Goal: Task Accomplishment & Management: Use online tool/utility

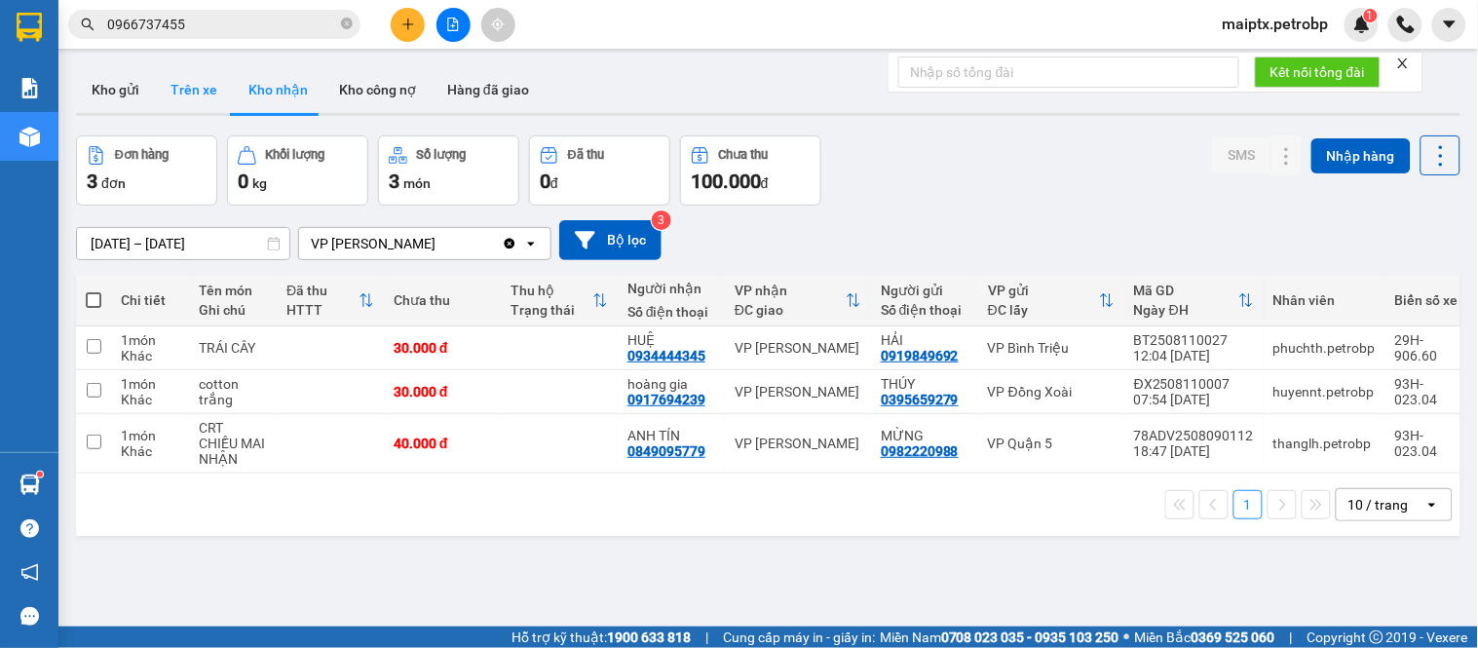
click at [175, 80] on button "Trên xe" at bounding box center [194, 89] width 78 height 47
type input "[DATE] – [DATE]"
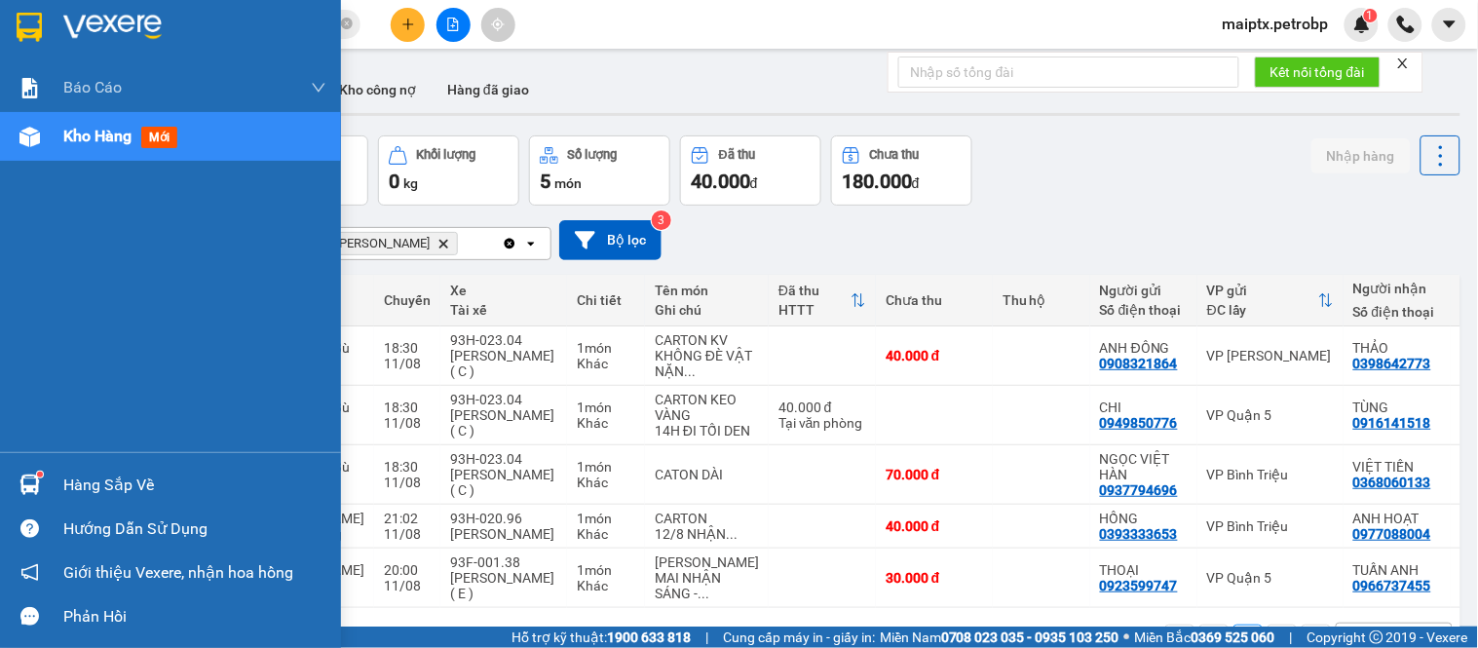
click at [37, 478] on img at bounding box center [29, 485] width 20 height 20
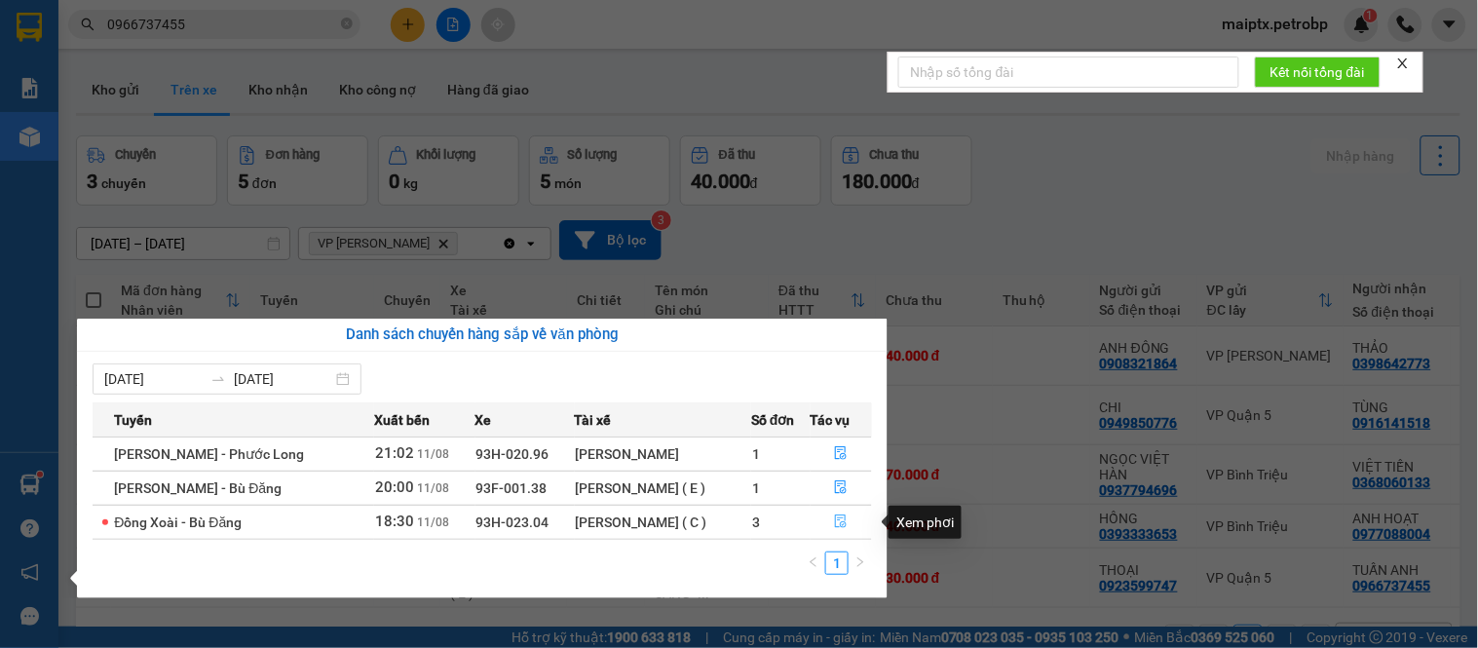
click at [833, 526] on button "button" at bounding box center [842, 522] width 60 height 31
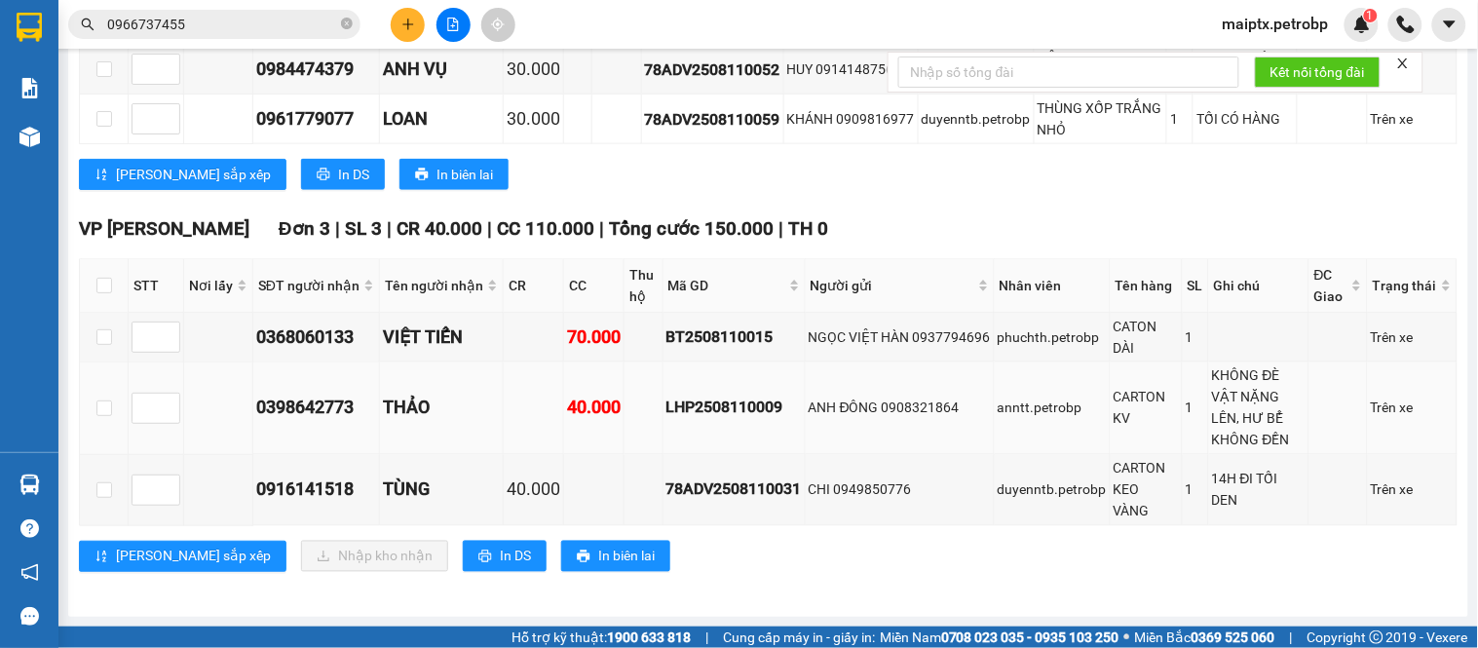
scroll to position [386, 0]
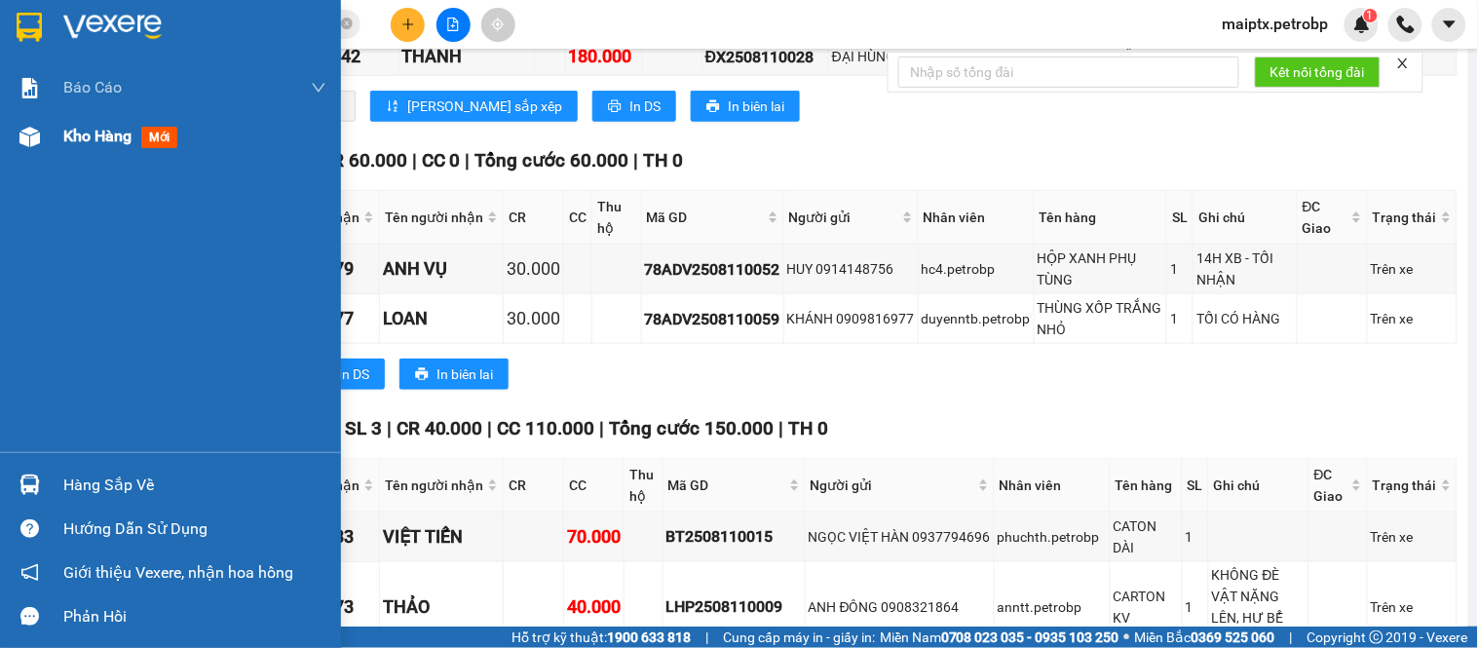
click at [74, 141] on span "Kho hàng" at bounding box center [97, 136] width 68 height 19
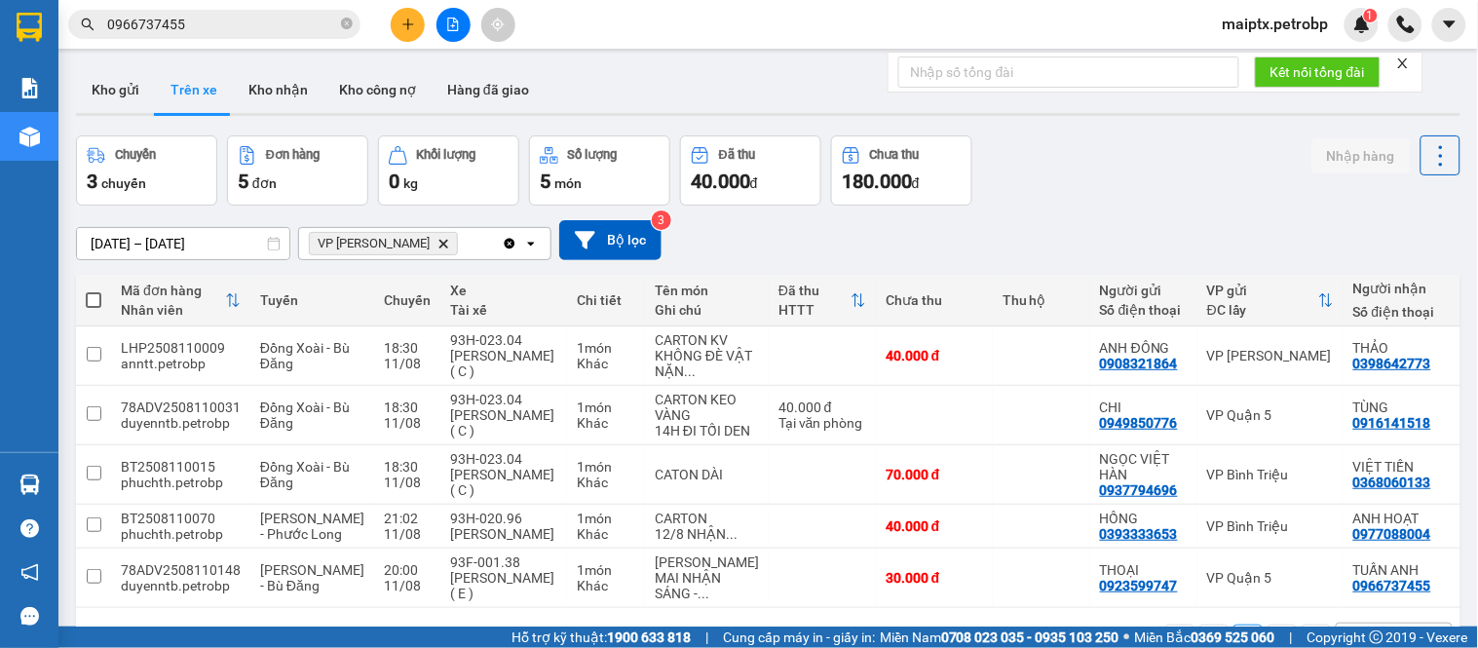
scroll to position [108, 0]
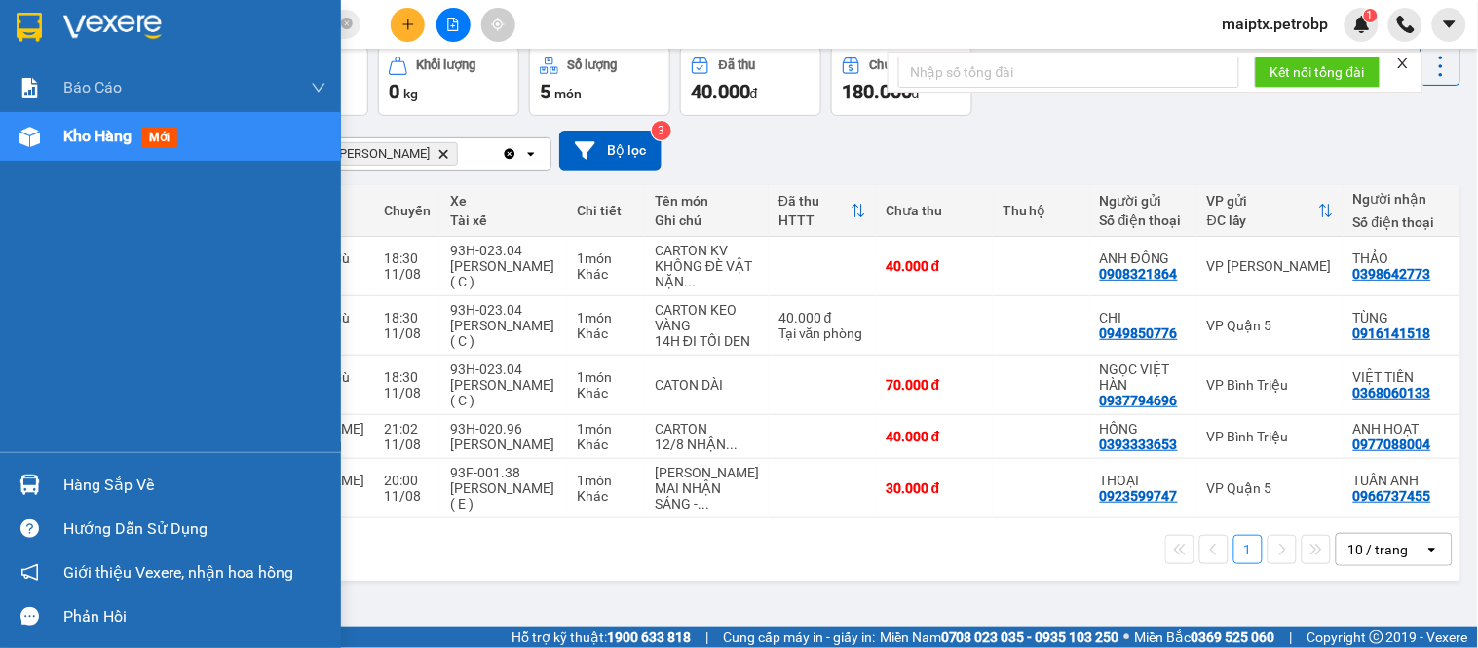
click at [79, 473] on div "Hàng sắp về" at bounding box center [194, 485] width 263 height 29
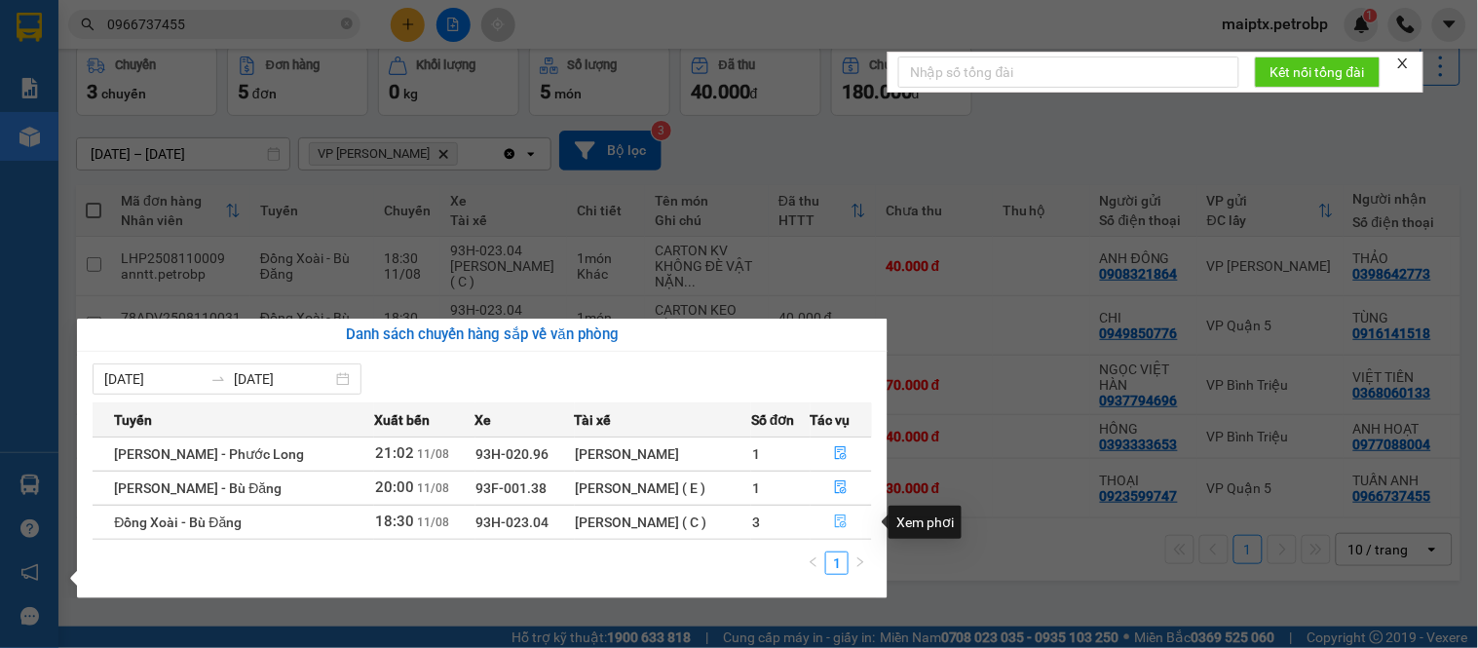
click at [839, 520] on icon "file-done" at bounding box center [841, 521] width 14 height 14
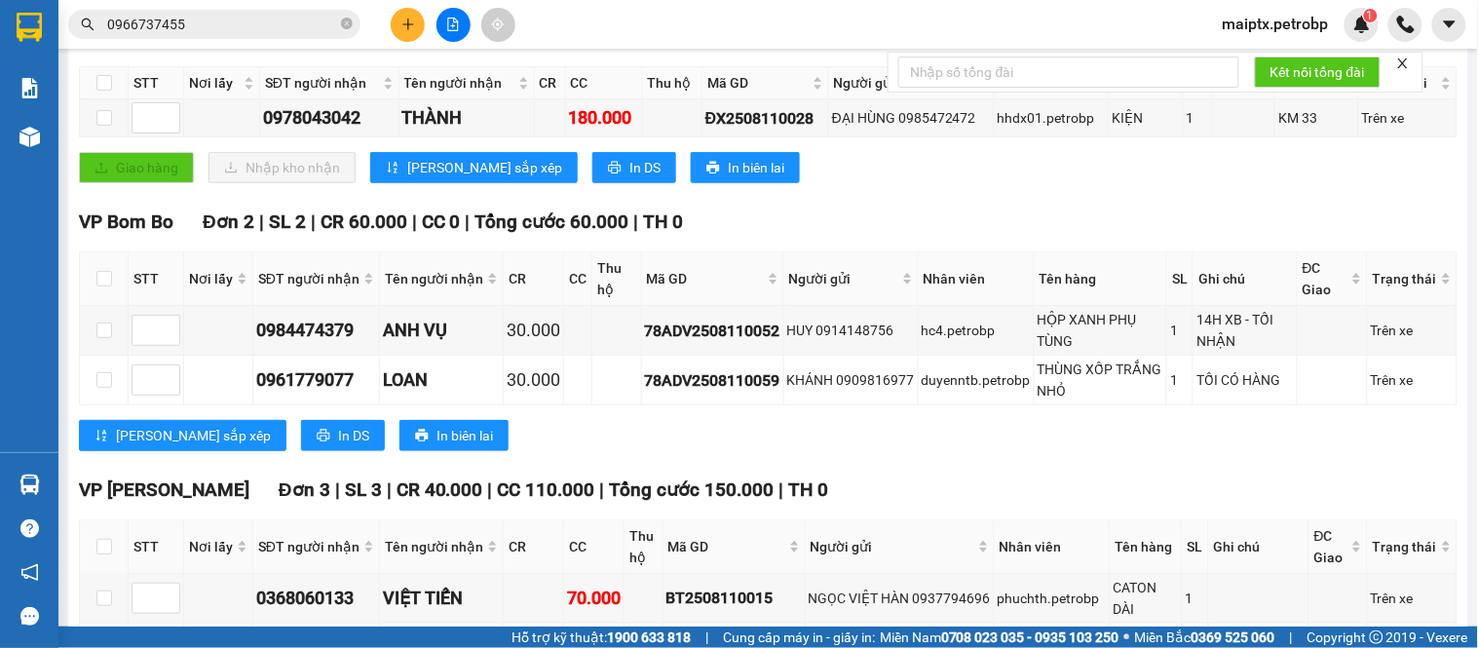
scroll to position [602, 0]
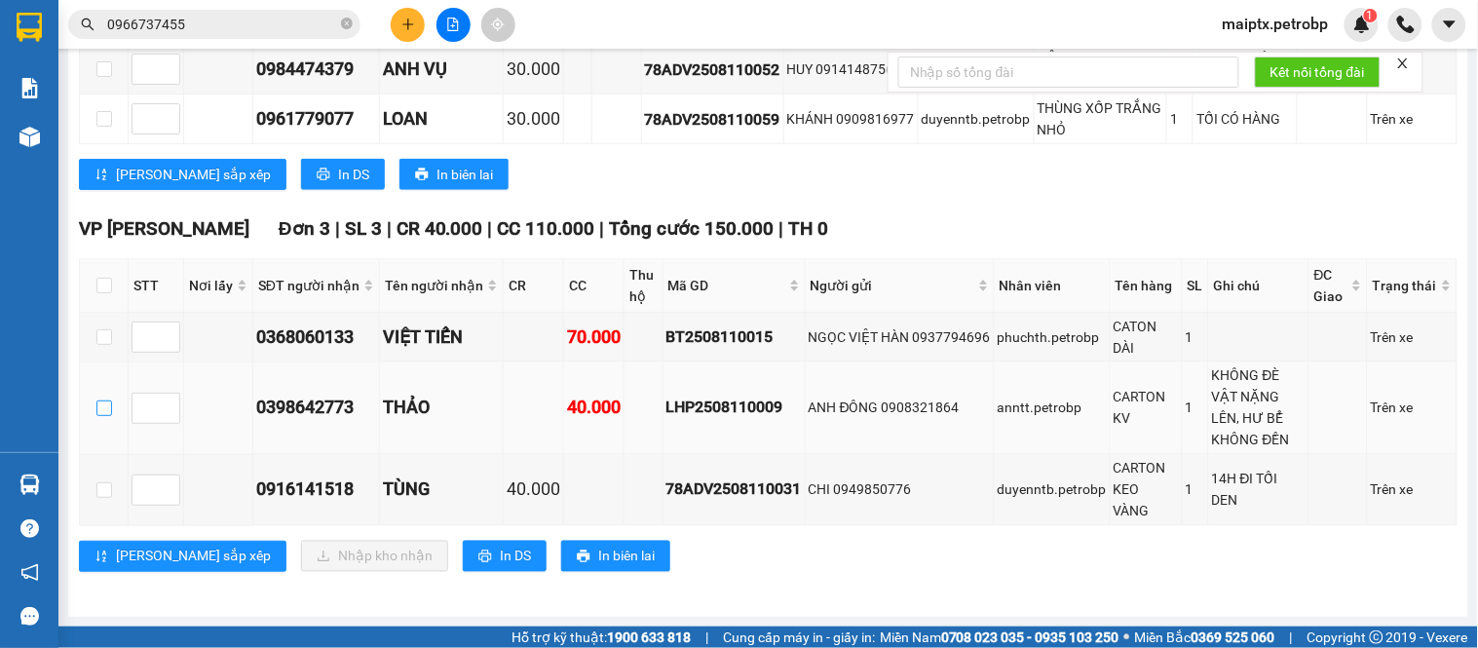
click at [105, 416] on label at bounding box center [104, 408] width 16 height 21
click at [105, 416] on input "checkbox" at bounding box center [104, 408] width 16 height 16
checkbox input "true"
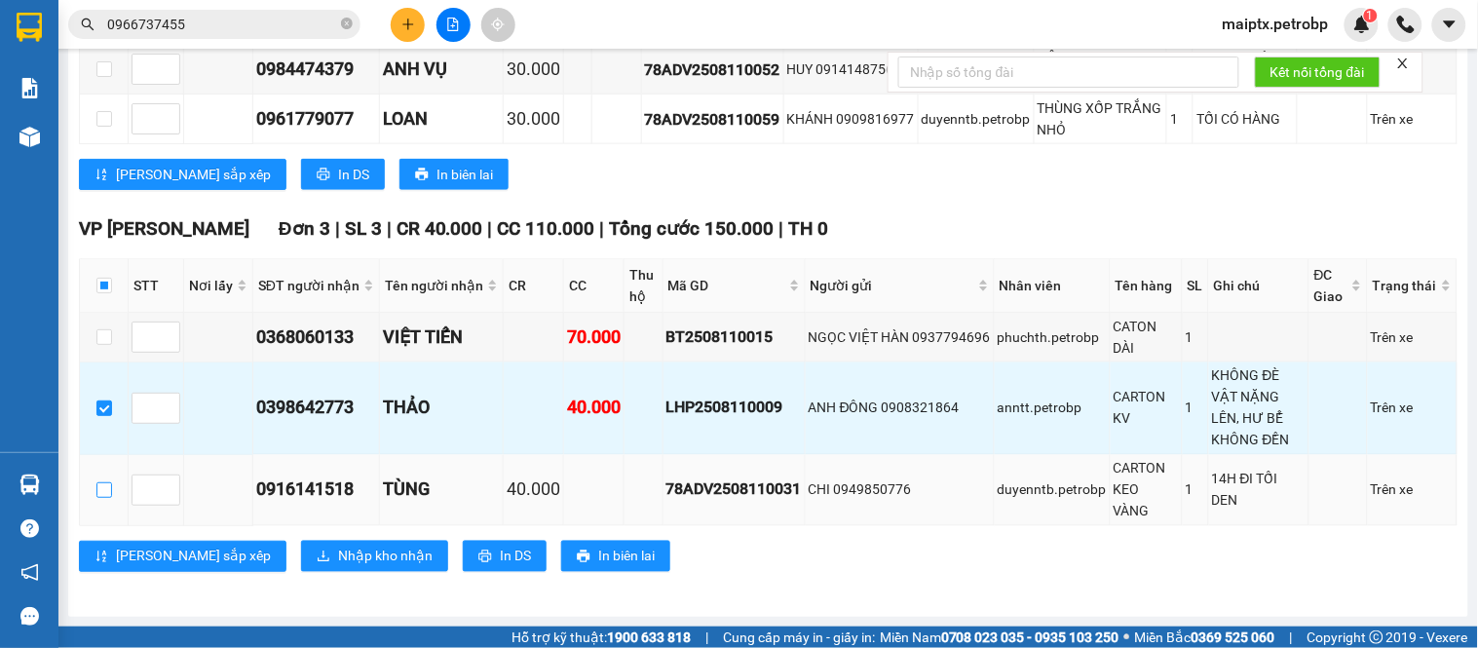
click at [105, 483] on input "checkbox" at bounding box center [104, 490] width 16 height 16
checkbox input "true"
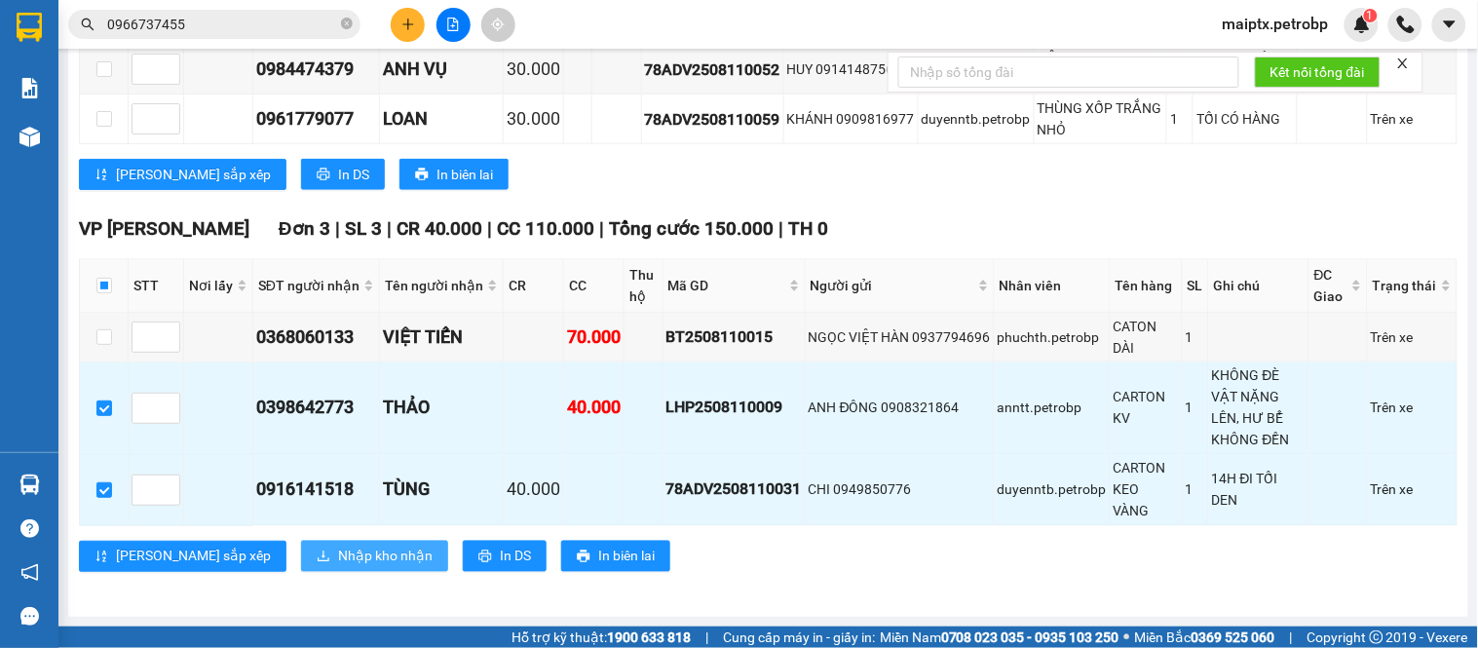
click at [338, 550] on span "Nhập kho nhận" at bounding box center [385, 556] width 95 height 21
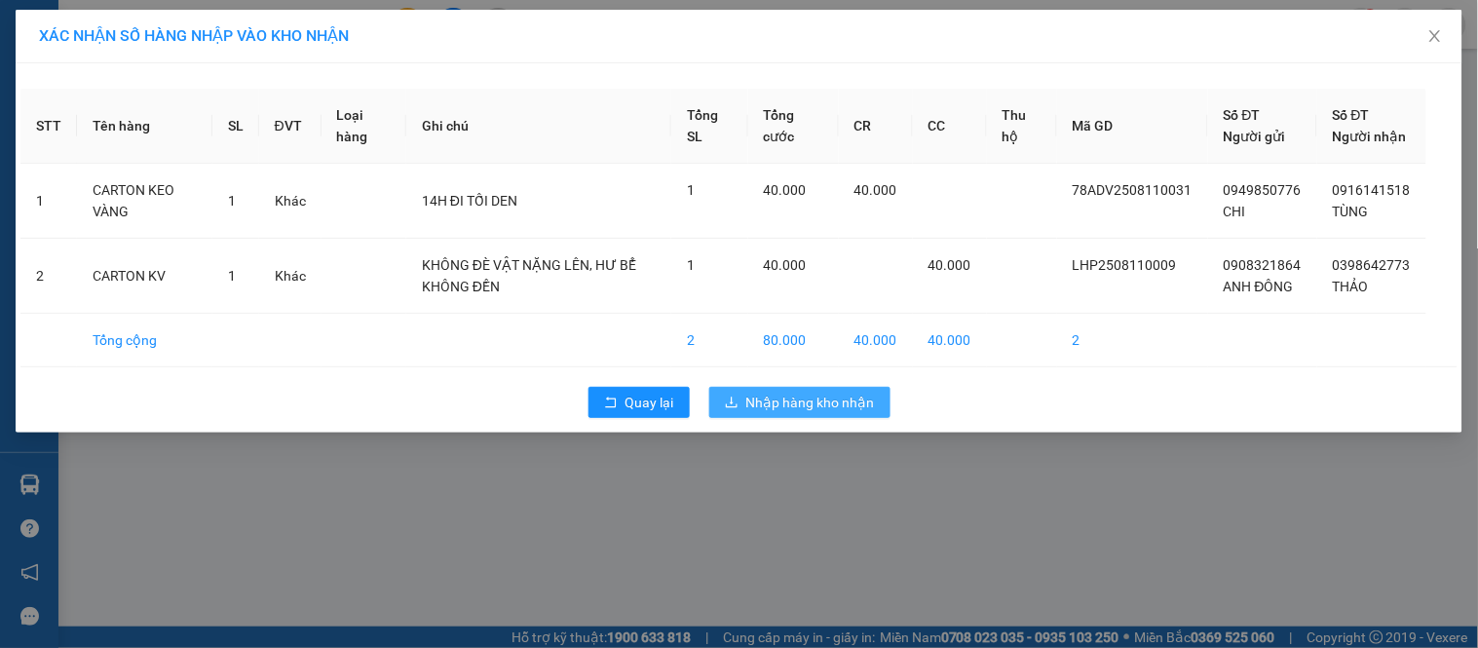
click at [842, 413] on span "Nhập hàng kho nhận" at bounding box center [810, 402] width 129 height 21
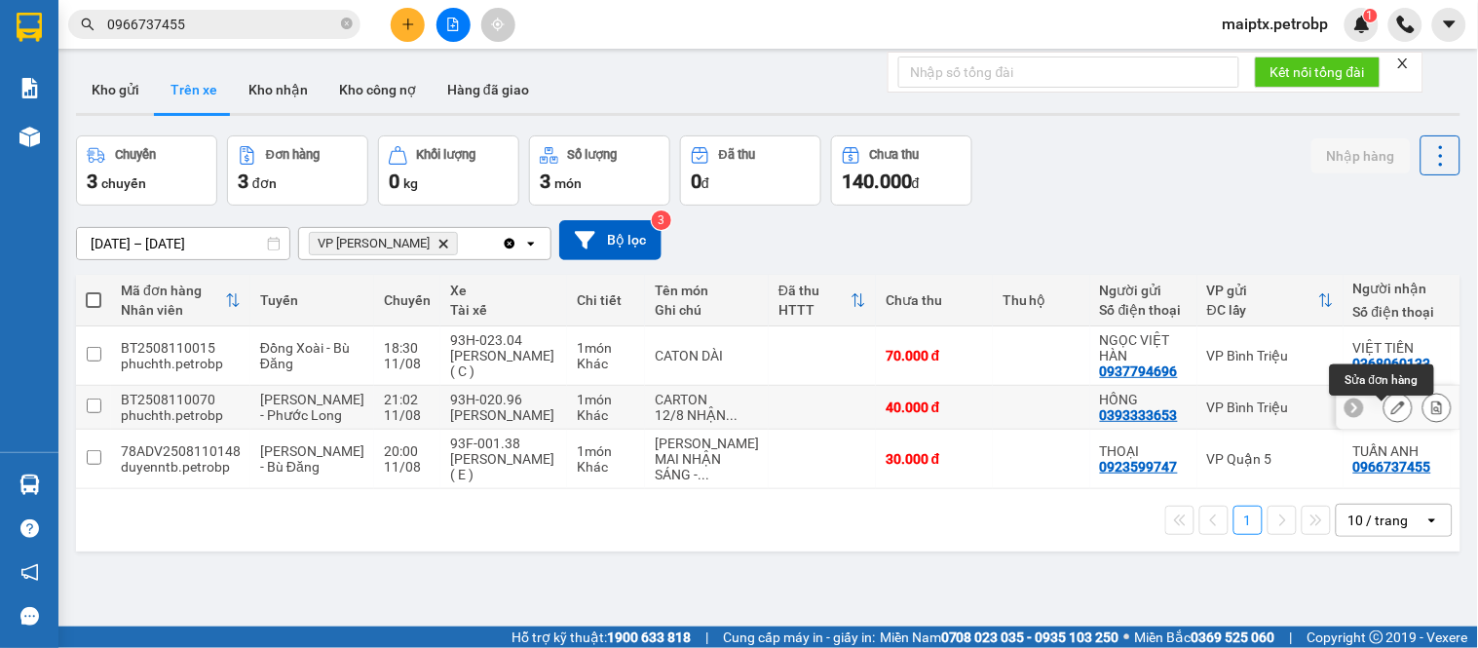
click at [1391, 416] on button at bounding box center [1398, 408] width 27 height 34
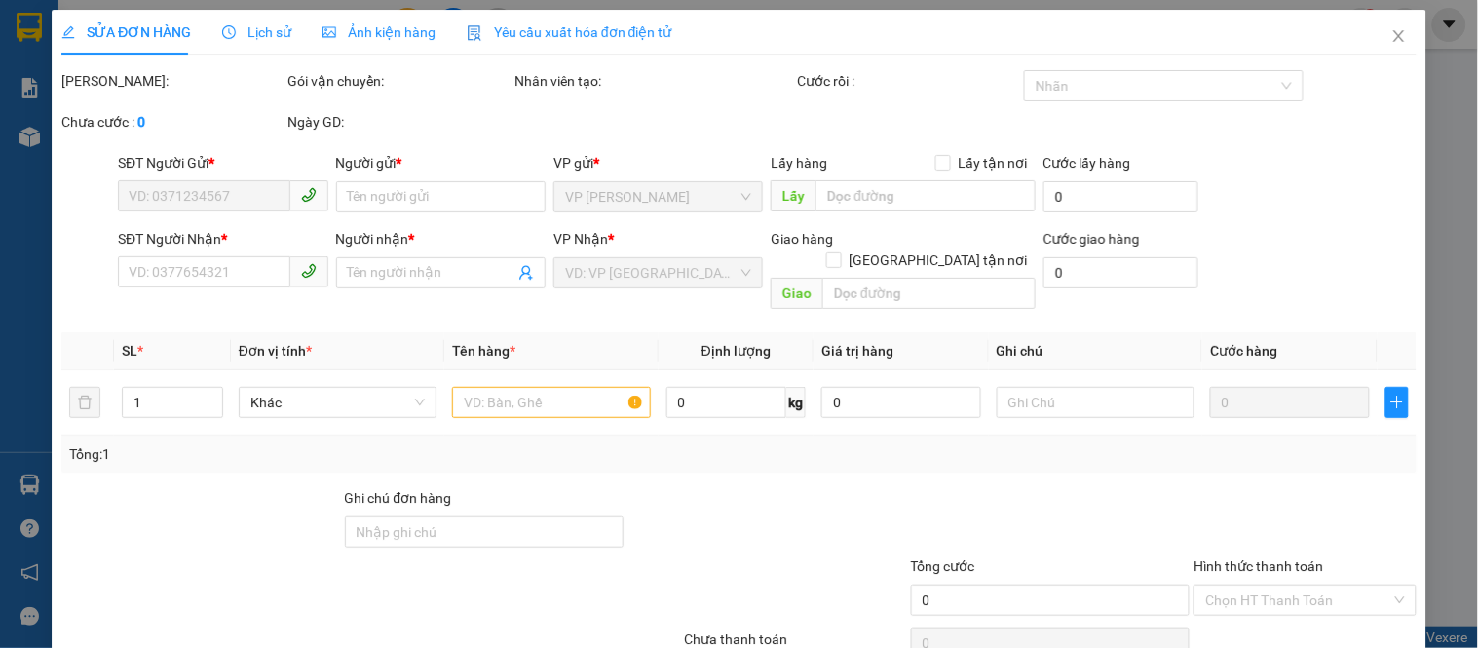
type input "0393333653"
type input "HỒNG"
type input "0977088004"
type input "ANH HOẠT"
type input "40.000"
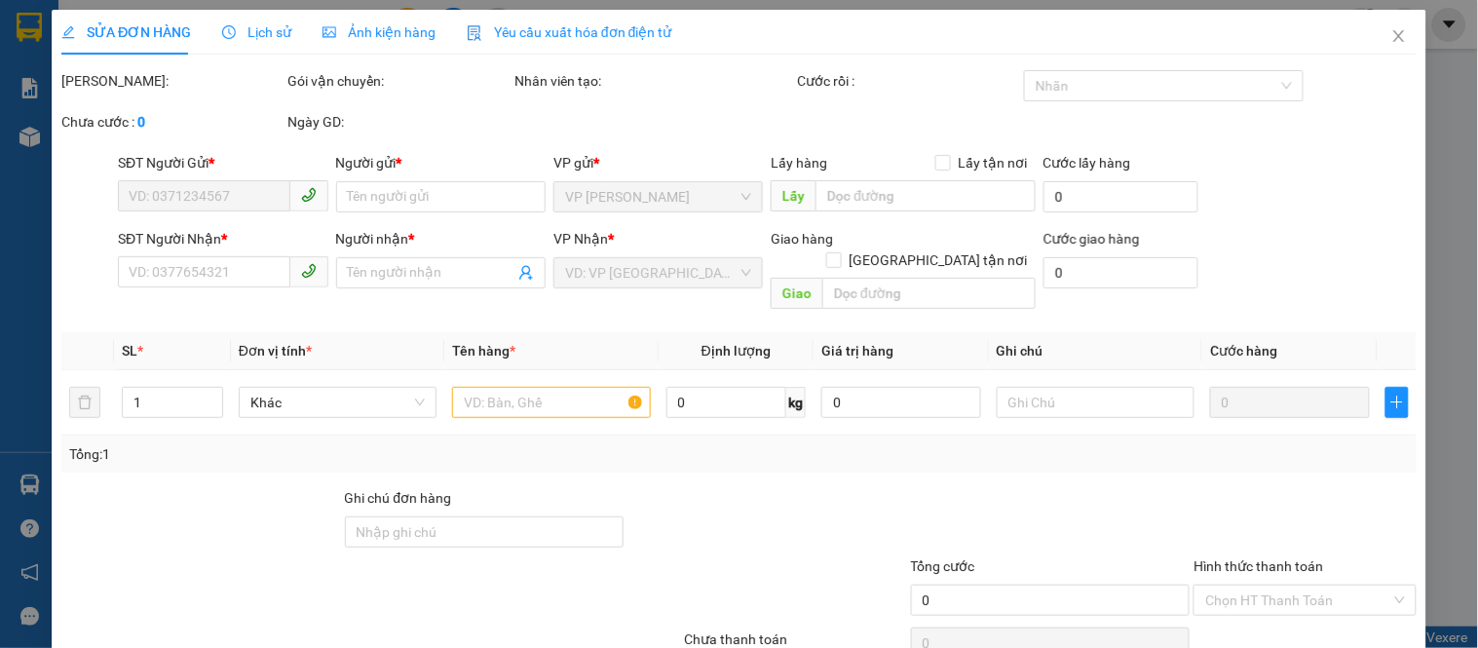
type input "40.000"
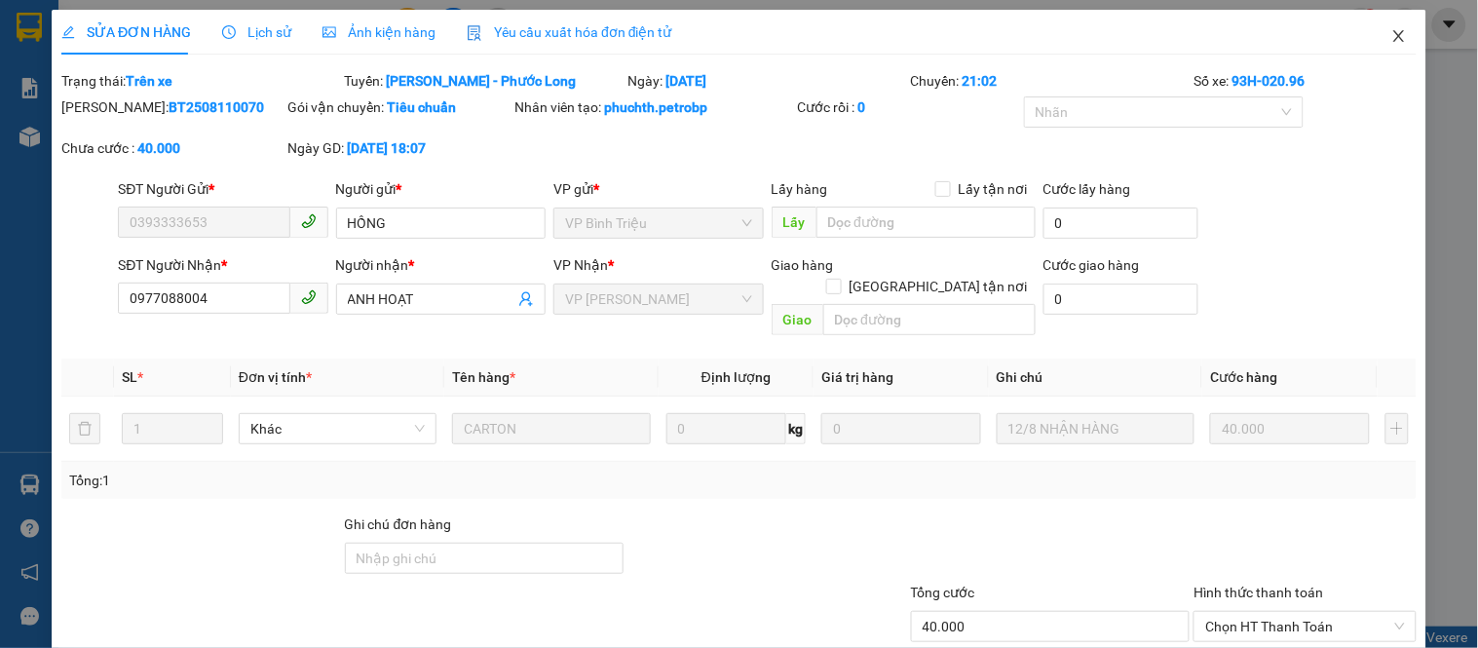
click at [1393, 39] on icon "close" at bounding box center [1398, 36] width 11 height 12
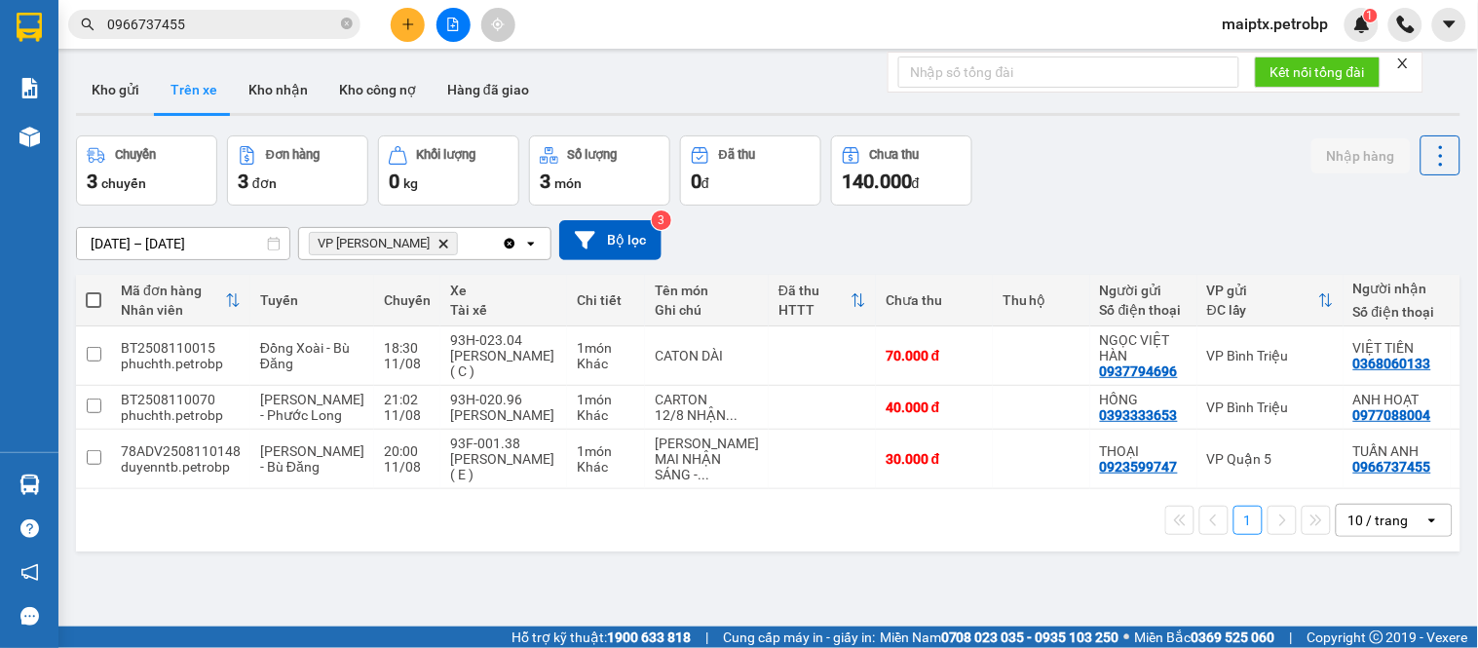
click at [136, 537] on div "1 10 / trang open" at bounding box center [768, 520] width 1369 height 33
click at [270, 83] on button "Kho nhận" at bounding box center [278, 89] width 91 height 47
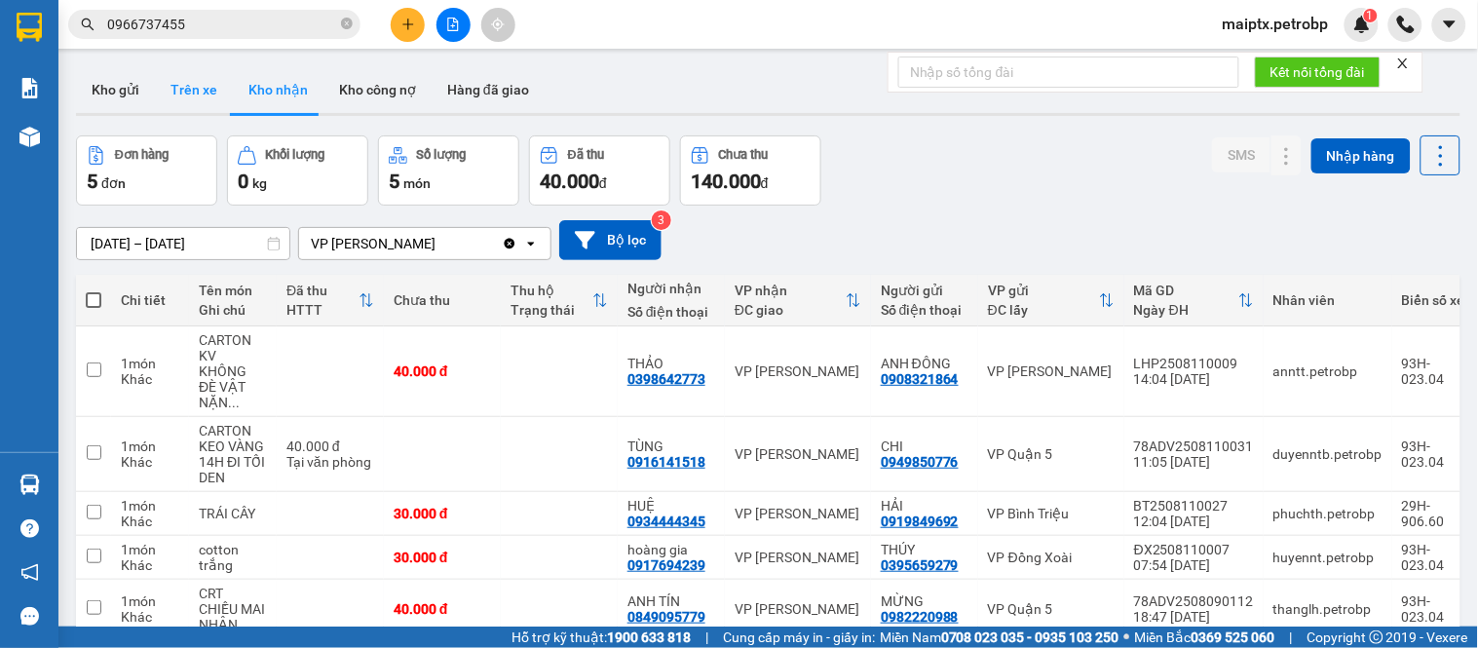
click at [182, 72] on button "Trên xe" at bounding box center [194, 89] width 78 height 47
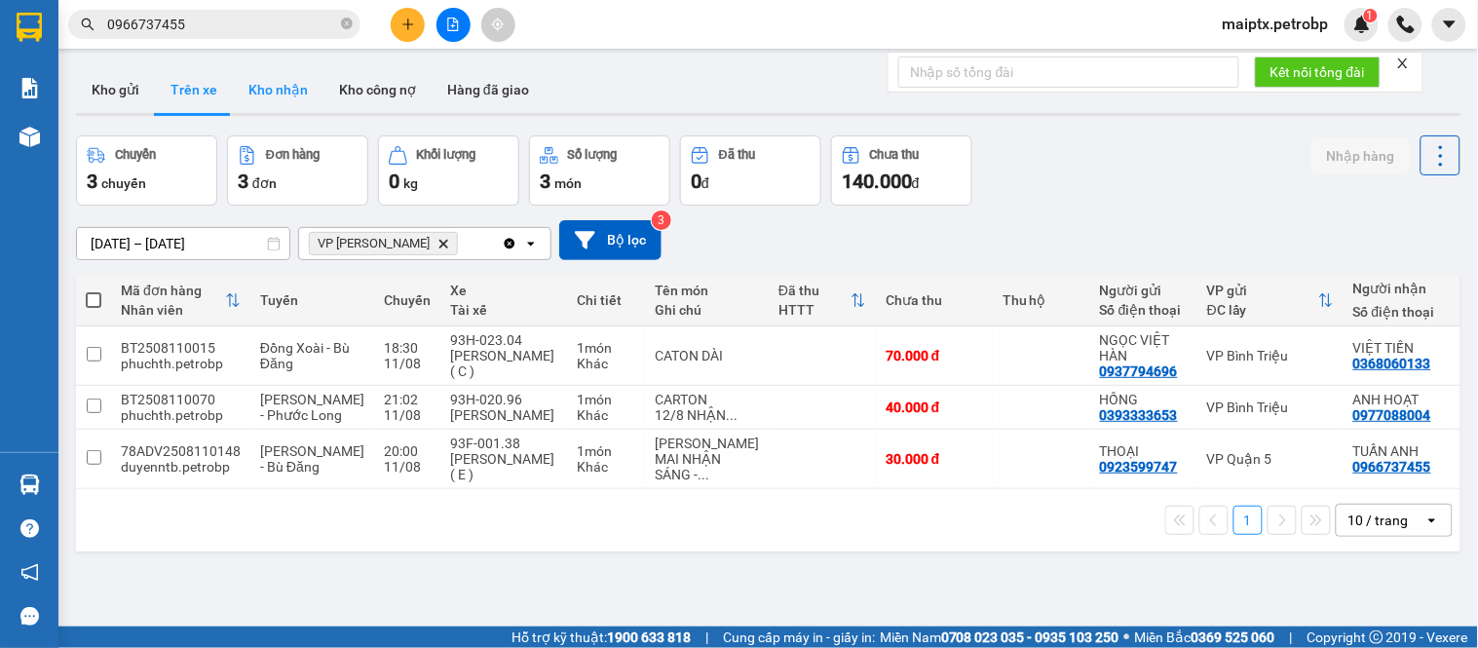
click at [278, 95] on button "Kho nhận" at bounding box center [278, 89] width 91 height 47
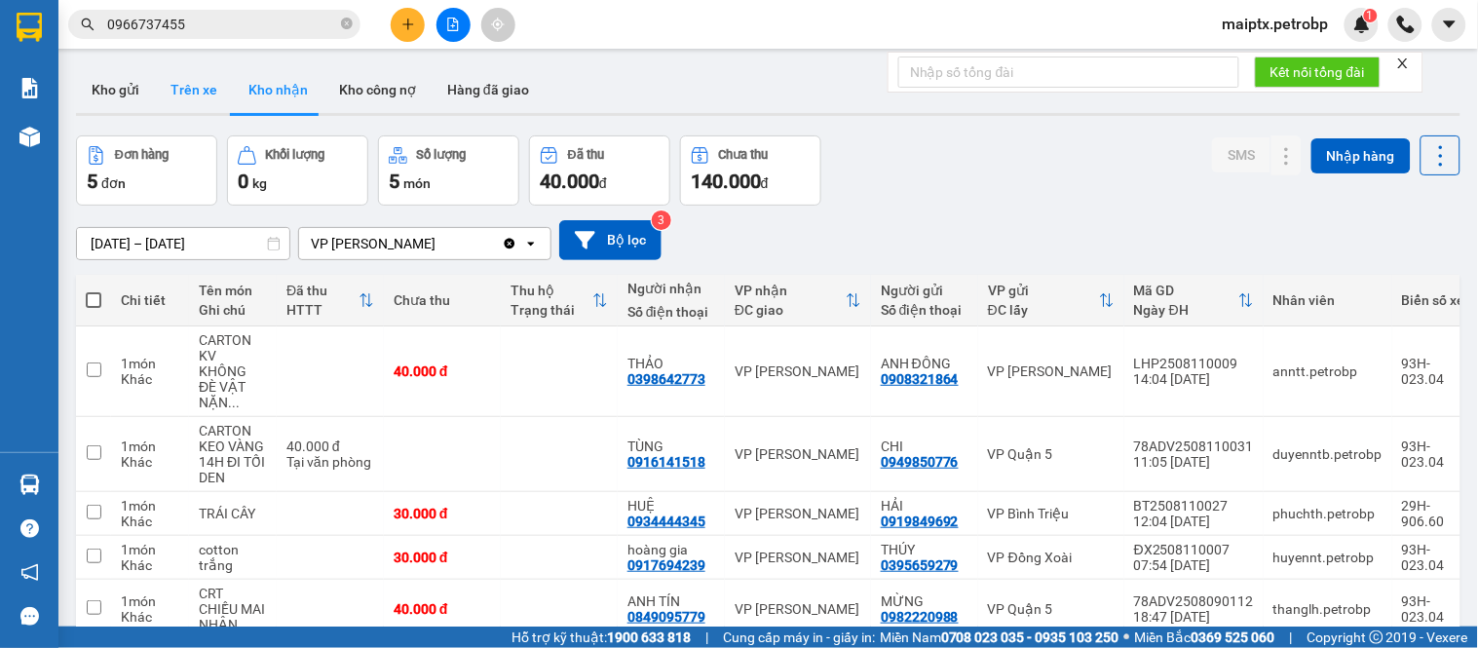
click at [159, 68] on button "Trên xe" at bounding box center [194, 89] width 78 height 47
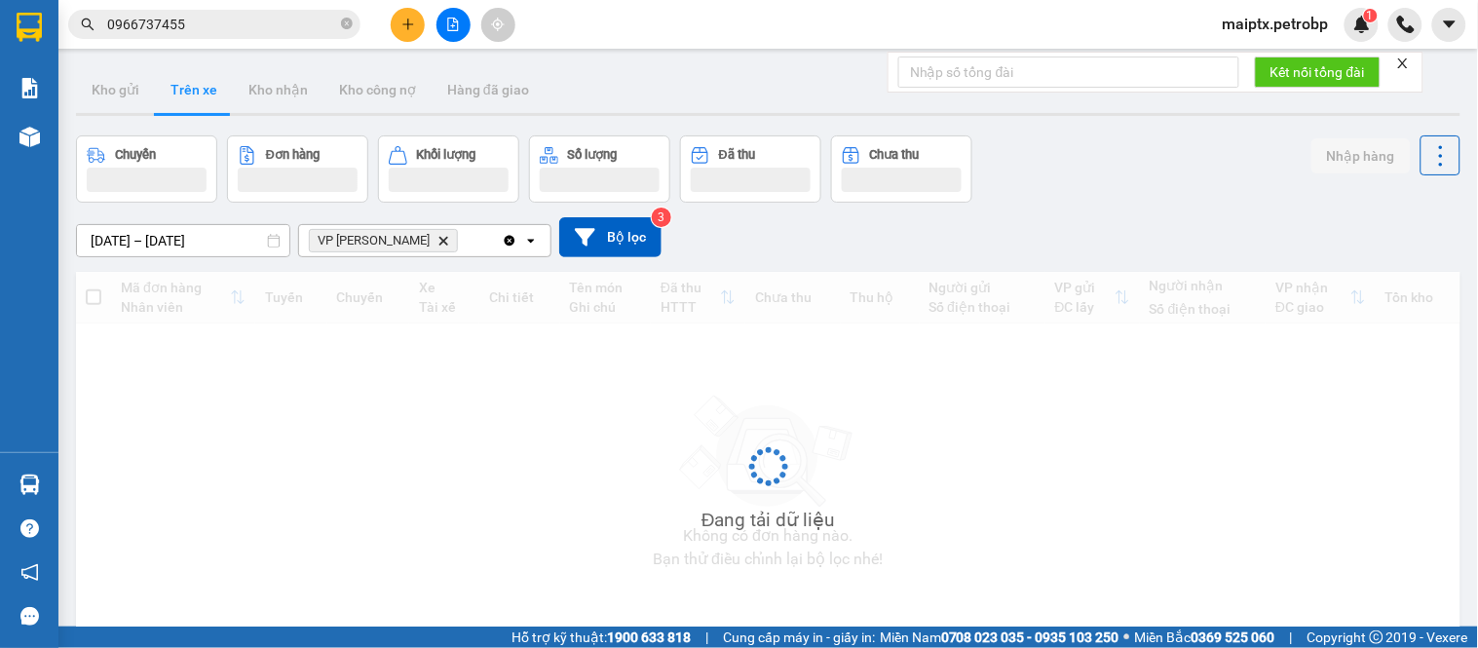
type input "[DATE] – [DATE]"
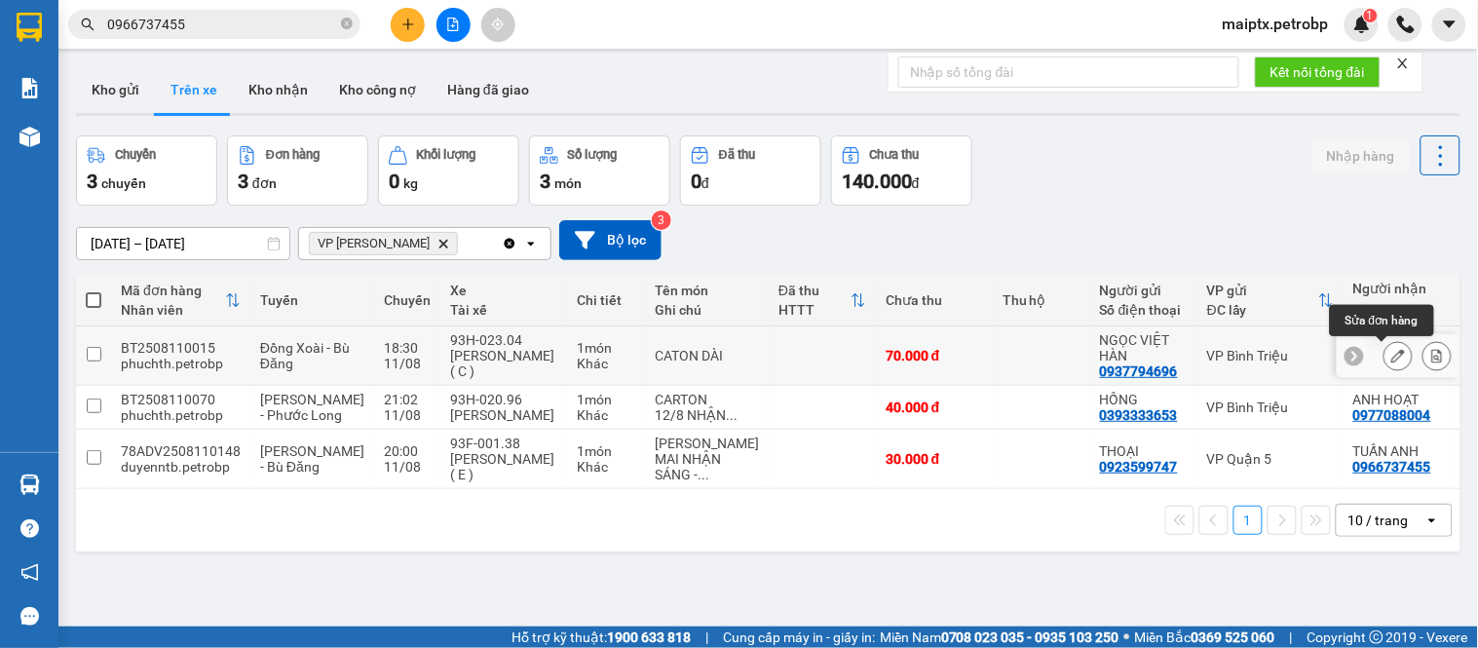
click at [1391, 361] on icon at bounding box center [1398, 356] width 14 height 14
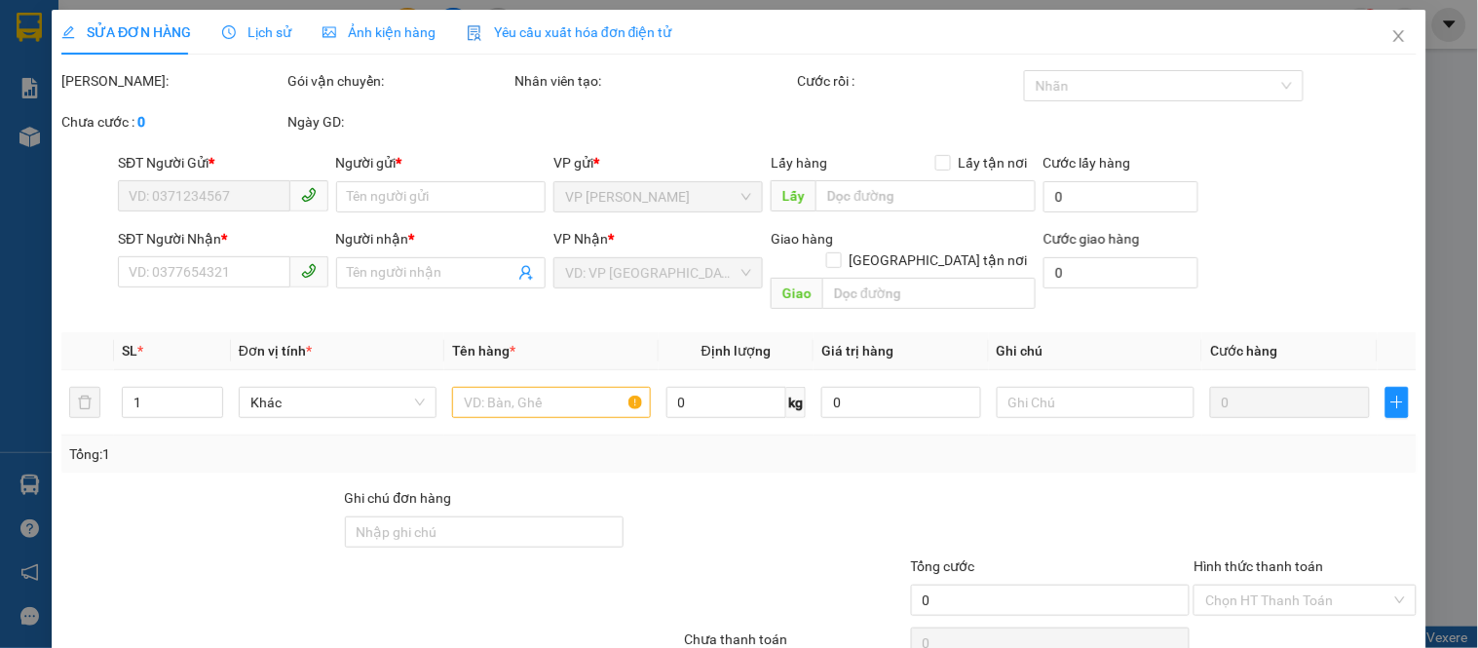
type input "0937794696"
type input "NGỌC VIỆT HÀN"
type input "0368060133"
type input "VIỆT TIẾN"
type input "70.000"
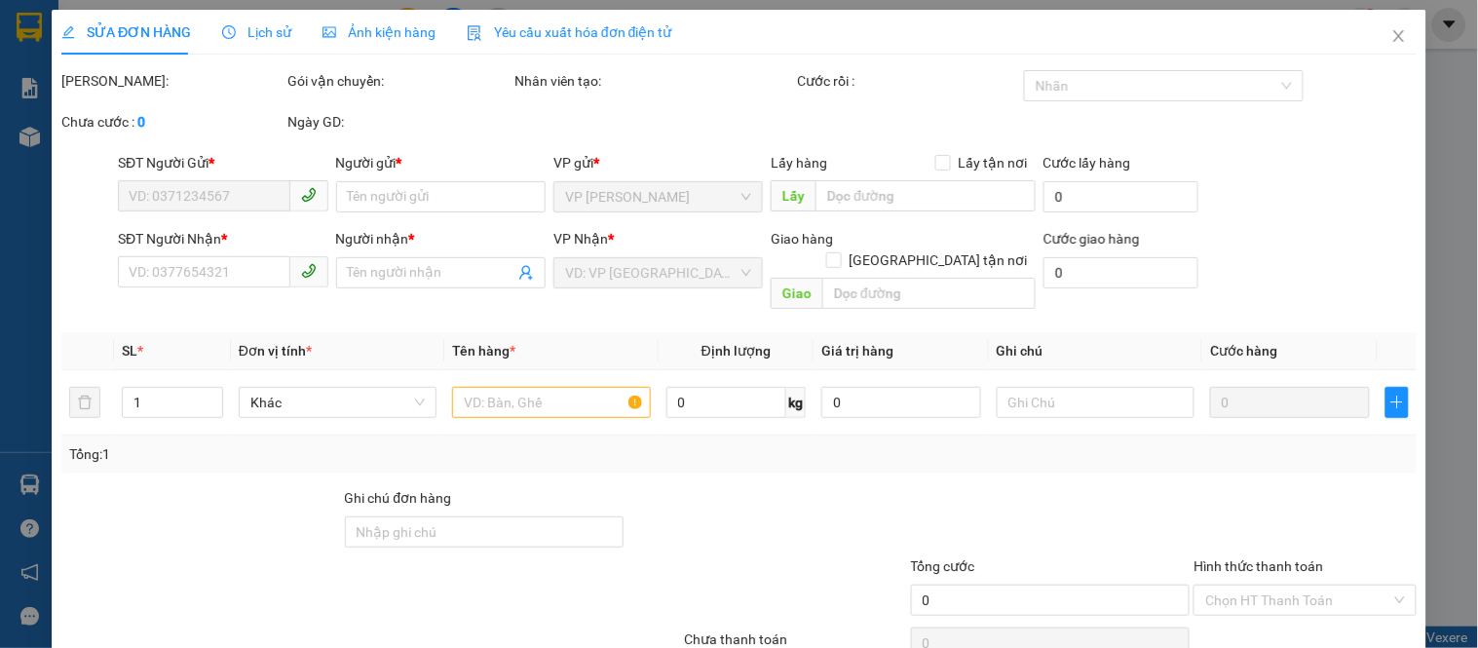
type input "70.000"
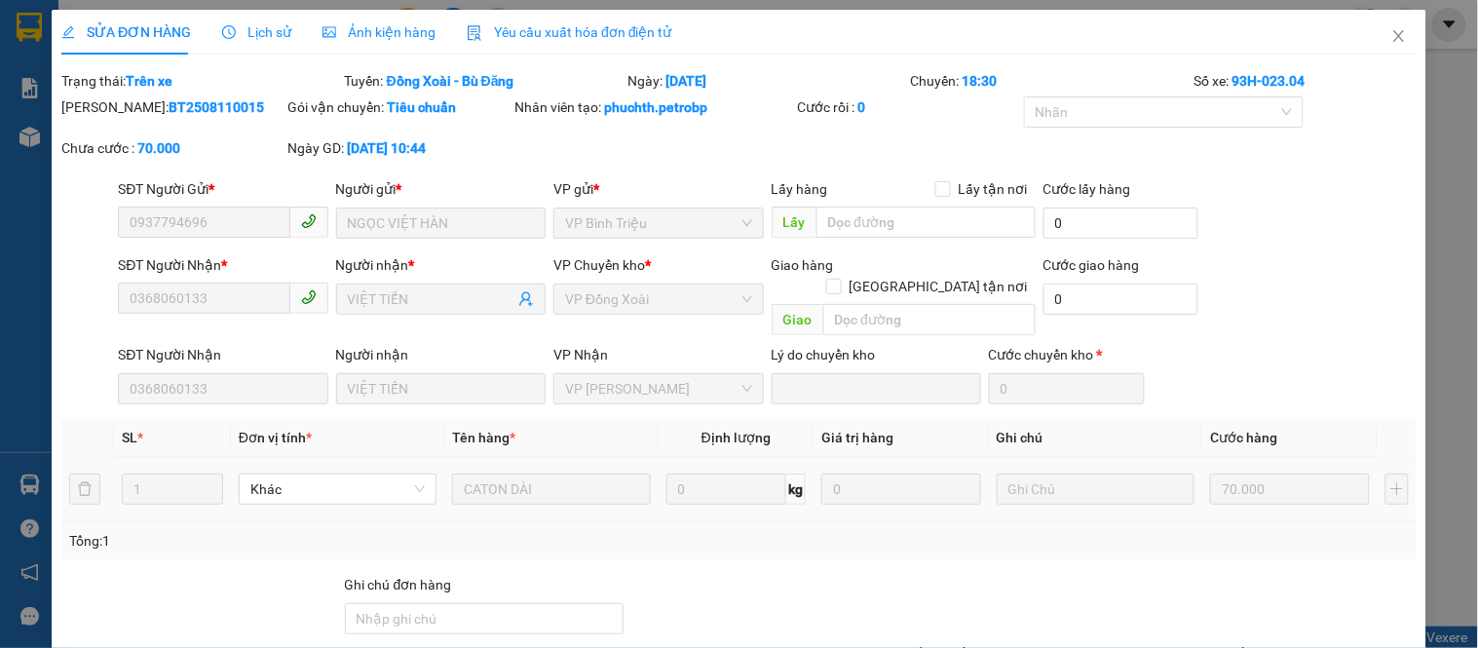
scroll to position [163, 0]
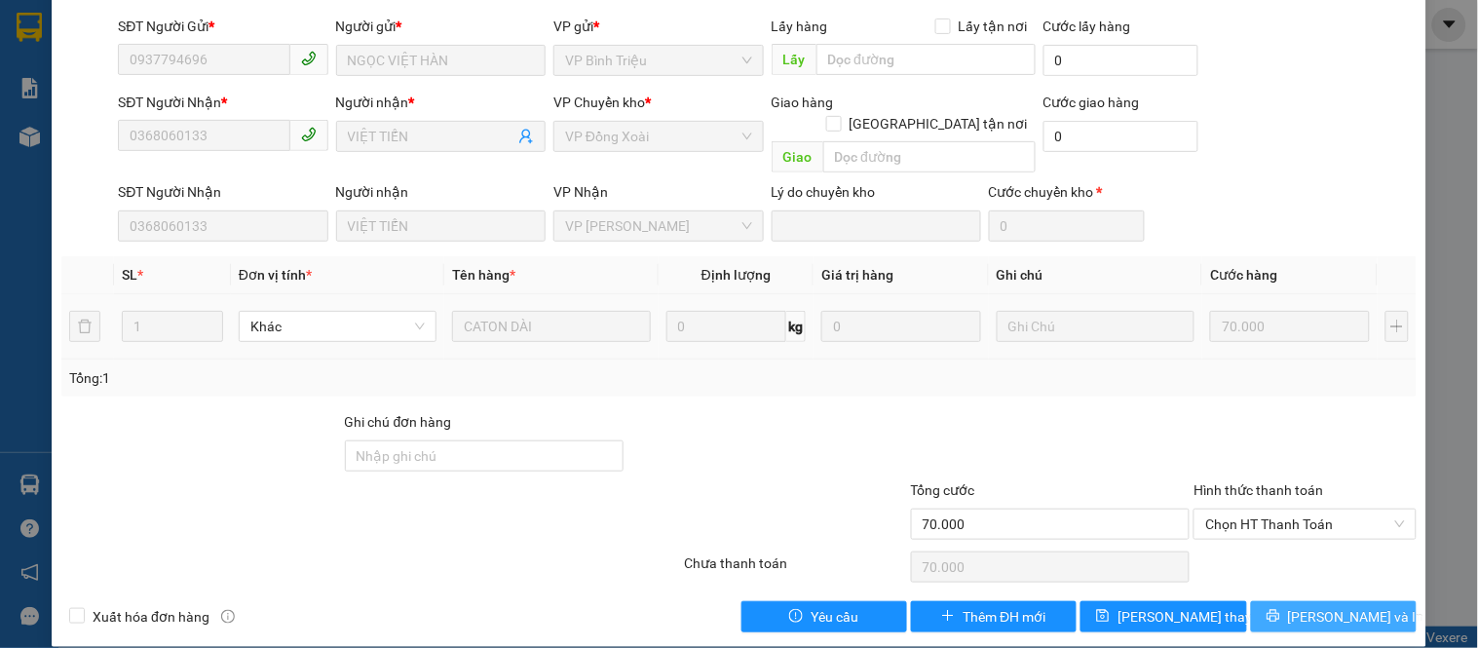
click at [1312, 607] on button "[PERSON_NAME] và In" at bounding box center [1334, 616] width 166 height 31
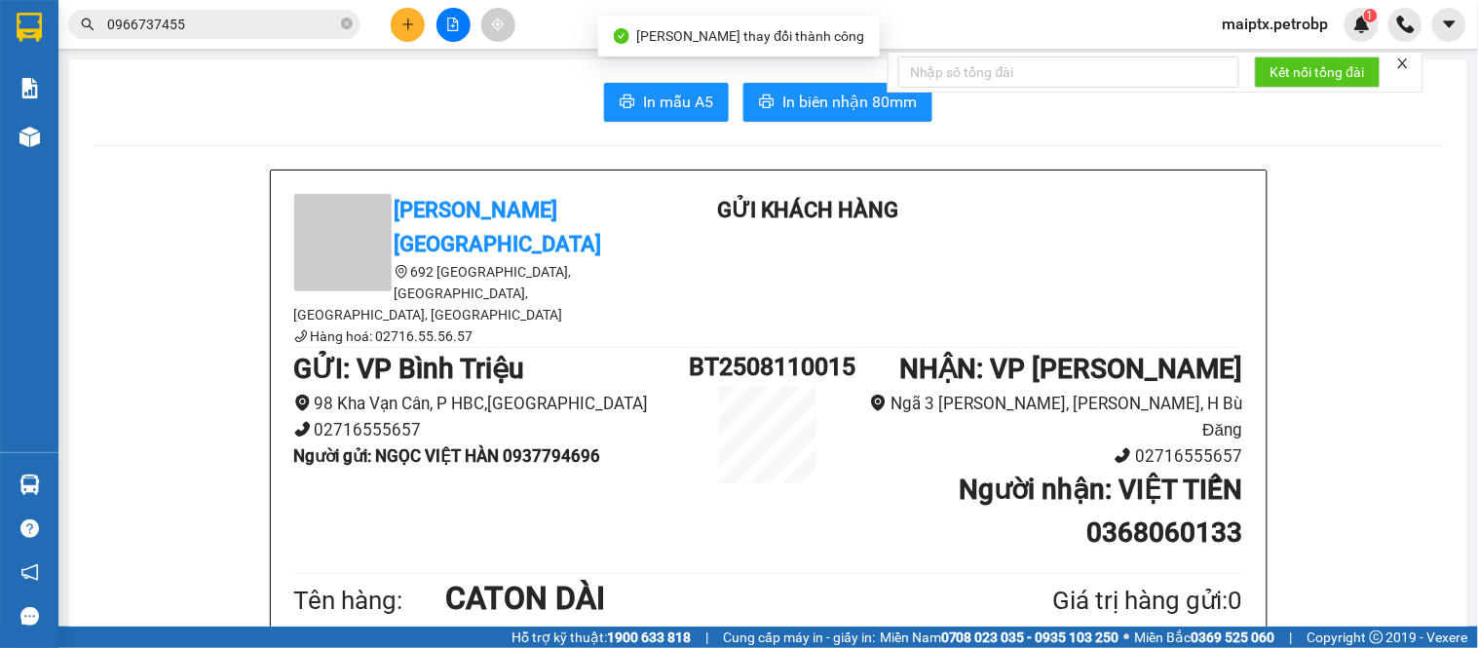
scroll to position [108, 0]
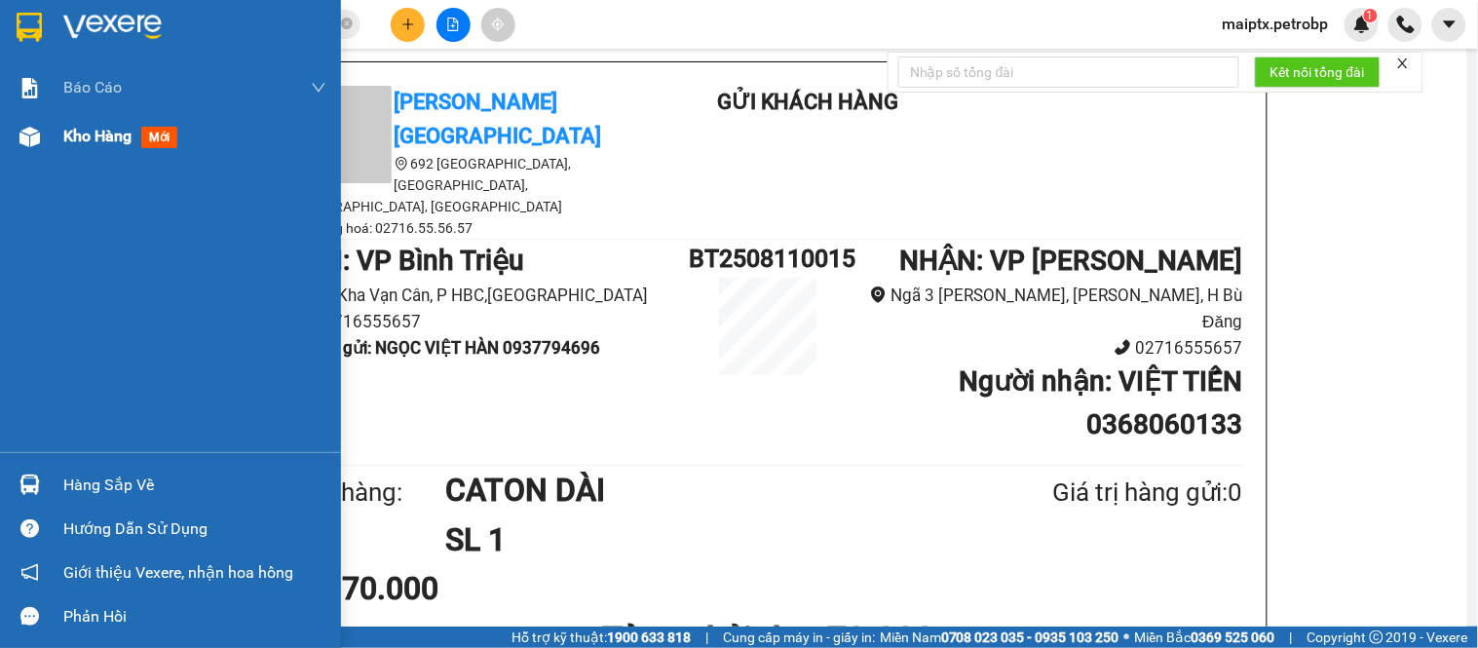
click at [45, 124] on div at bounding box center [30, 137] width 34 height 34
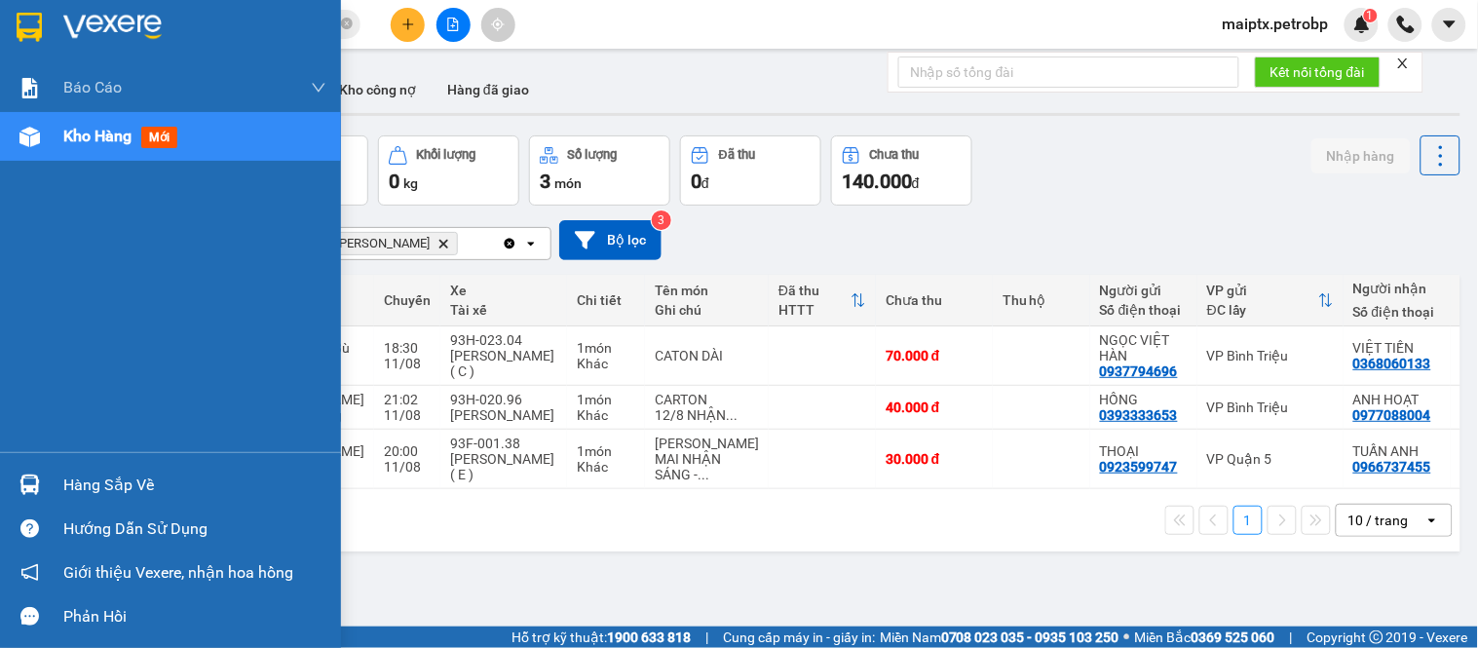
click at [49, 477] on div "Hàng sắp về" at bounding box center [170, 485] width 341 height 44
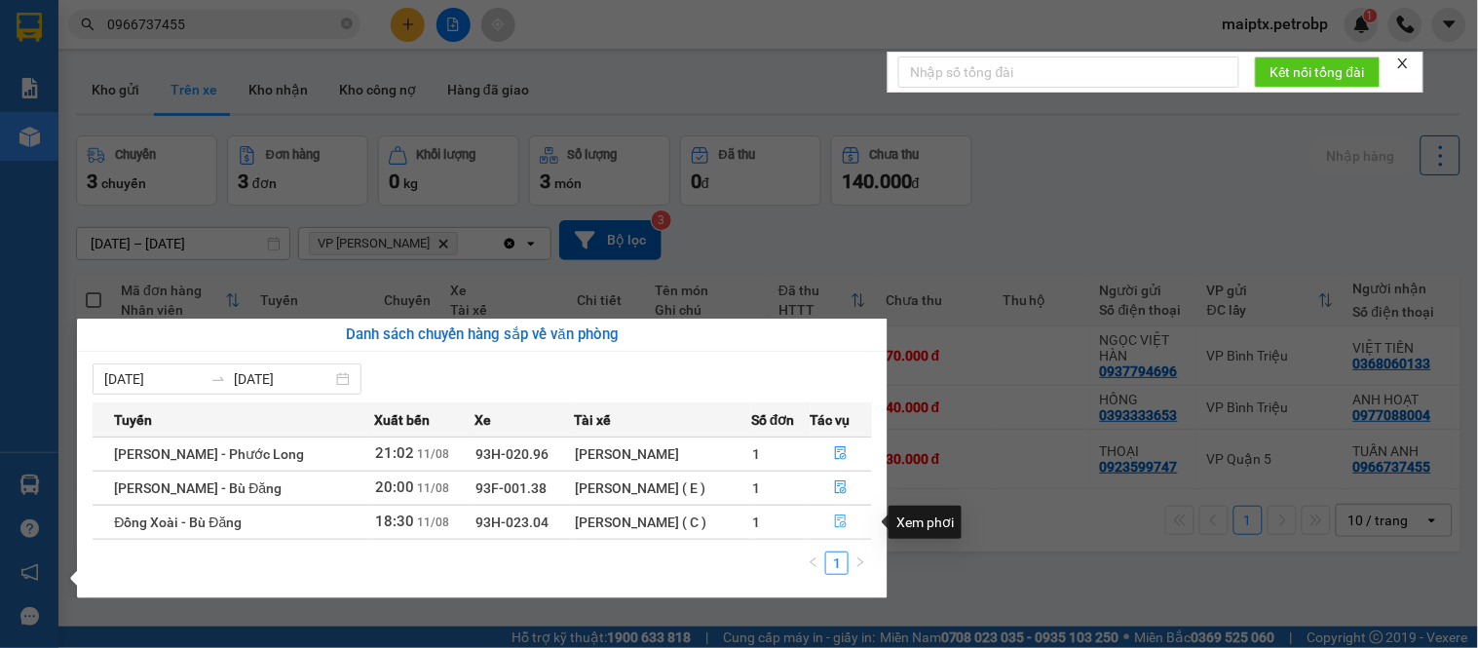
click at [850, 520] on button "button" at bounding box center [842, 522] width 60 height 31
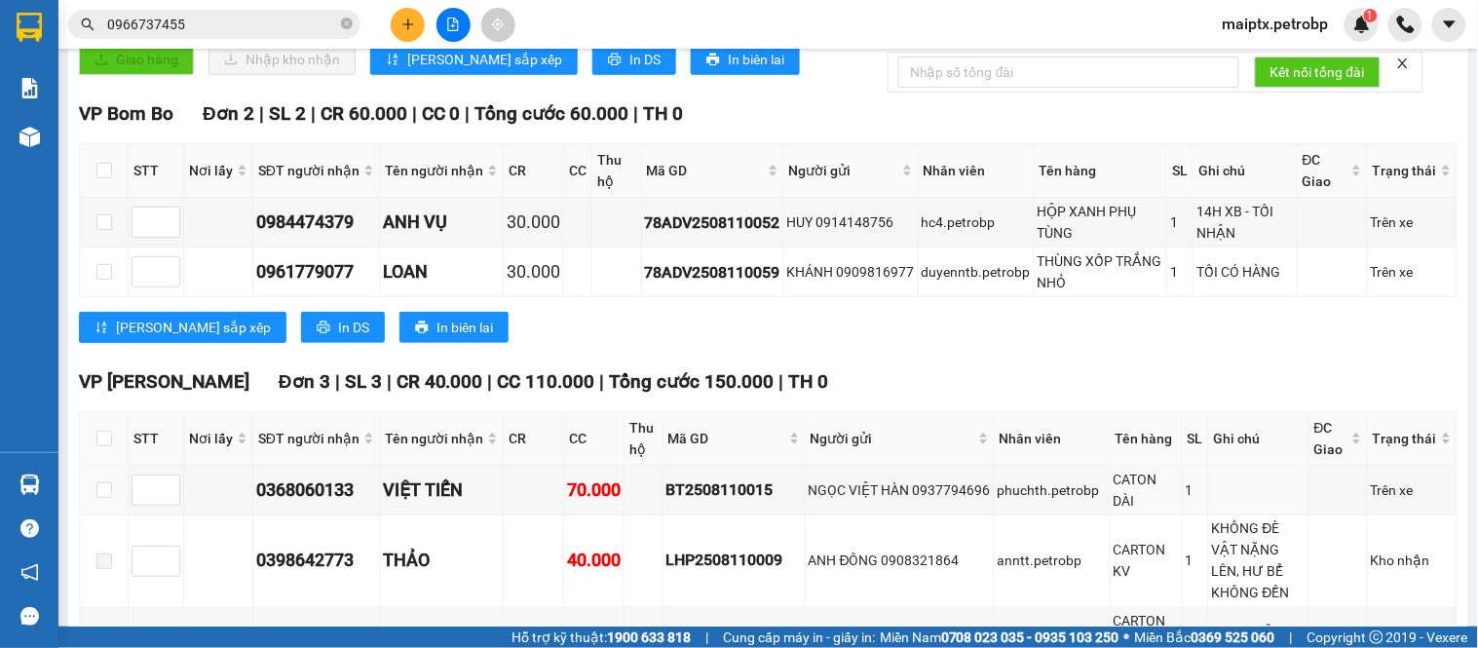
scroll to position [602, 0]
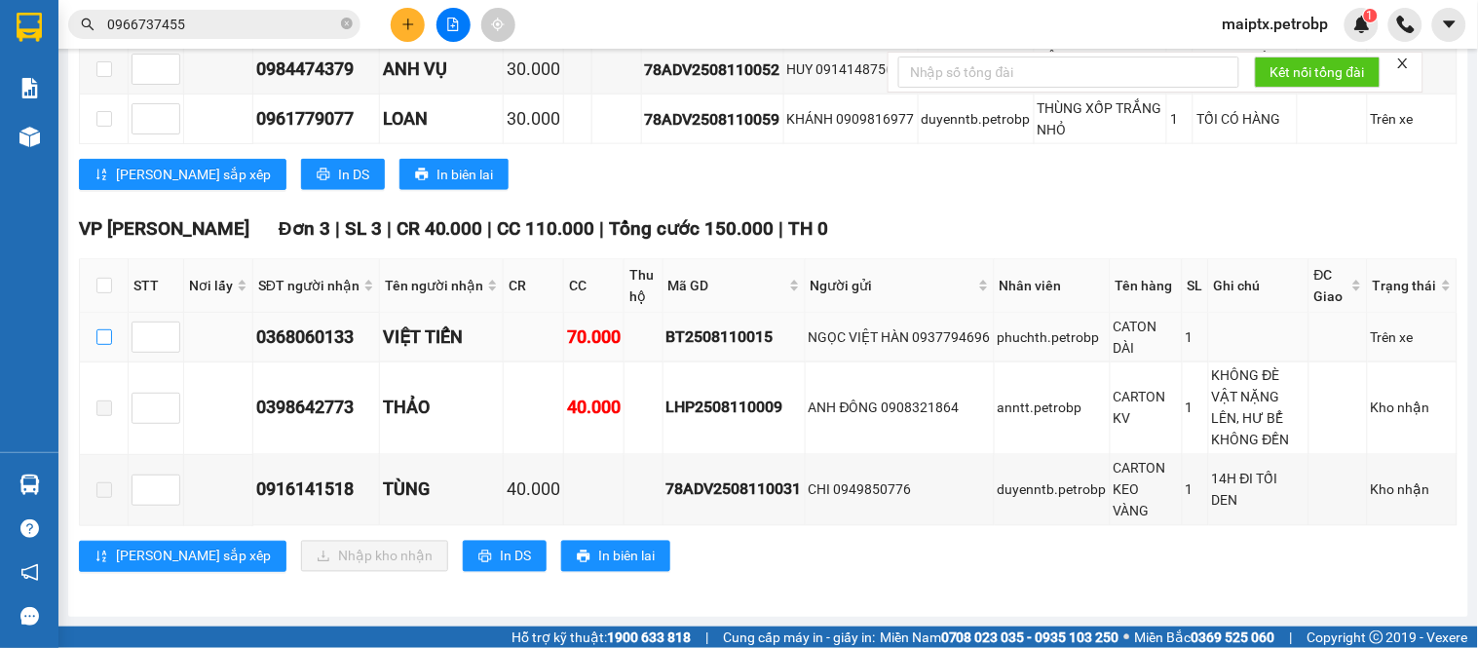
click at [100, 334] on input "checkbox" at bounding box center [104, 337] width 16 height 16
checkbox input "true"
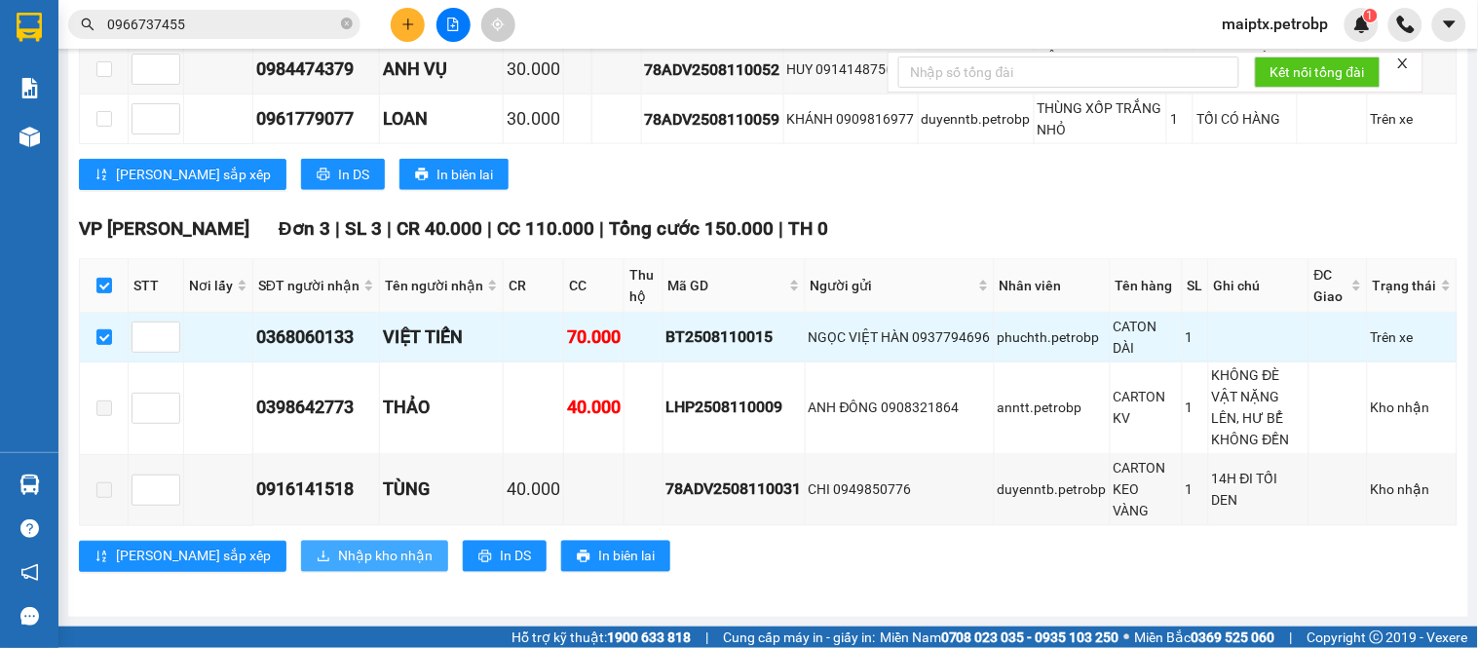
click at [338, 550] on span "Nhập kho nhận" at bounding box center [385, 556] width 95 height 21
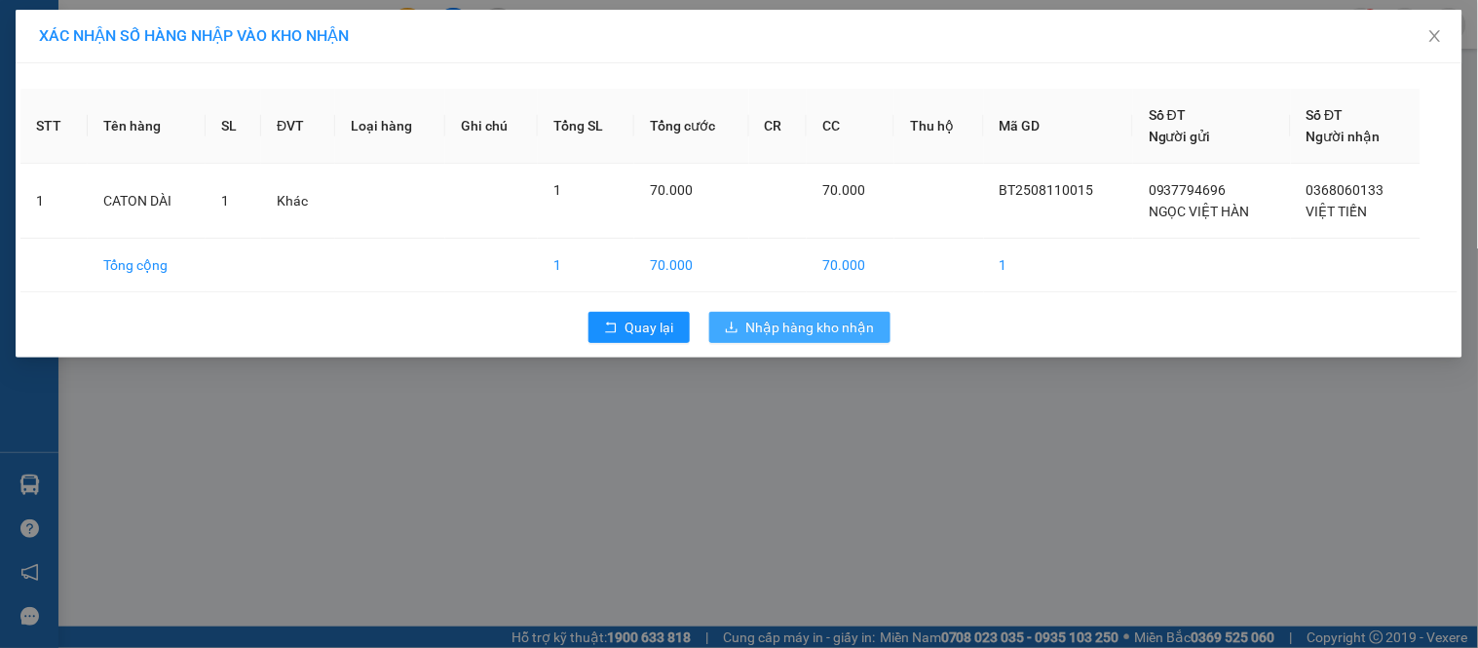
click at [810, 332] on span "Nhập hàng kho nhận" at bounding box center [810, 327] width 129 height 21
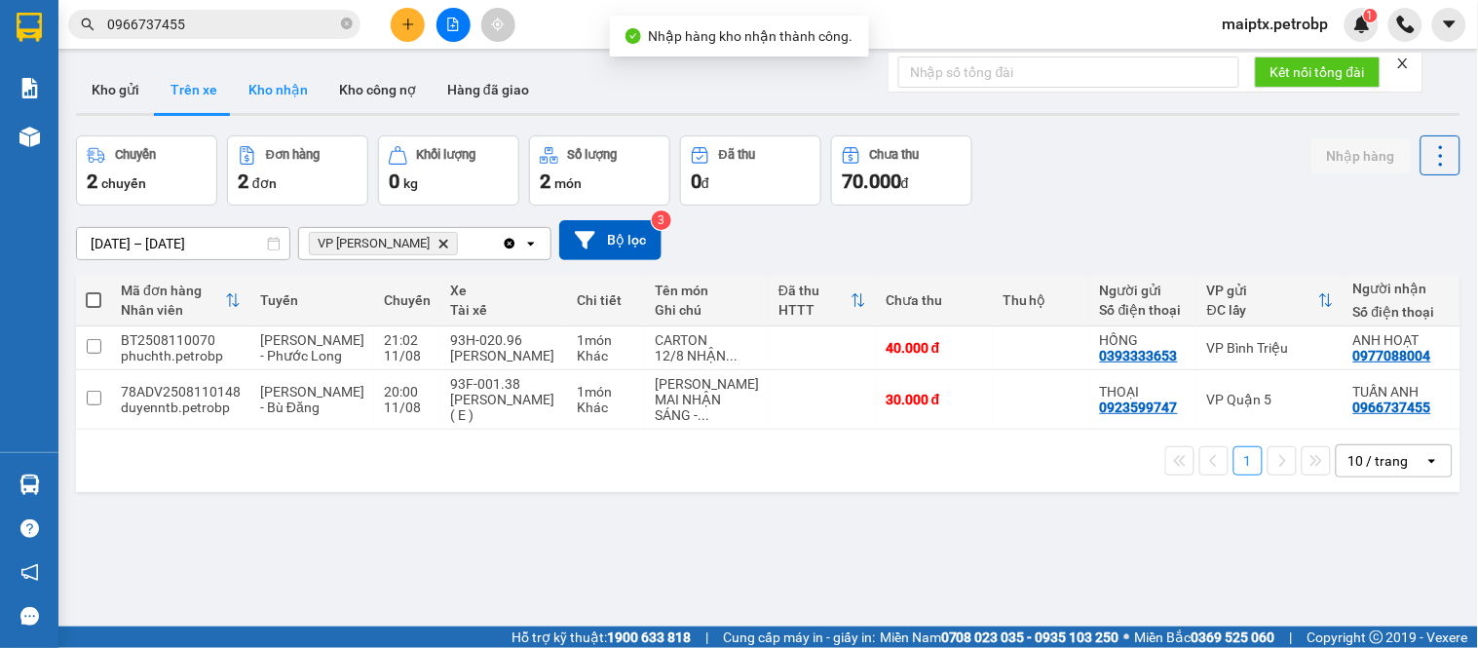
click at [285, 95] on button "Kho nhận" at bounding box center [278, 89] width 91 height 47
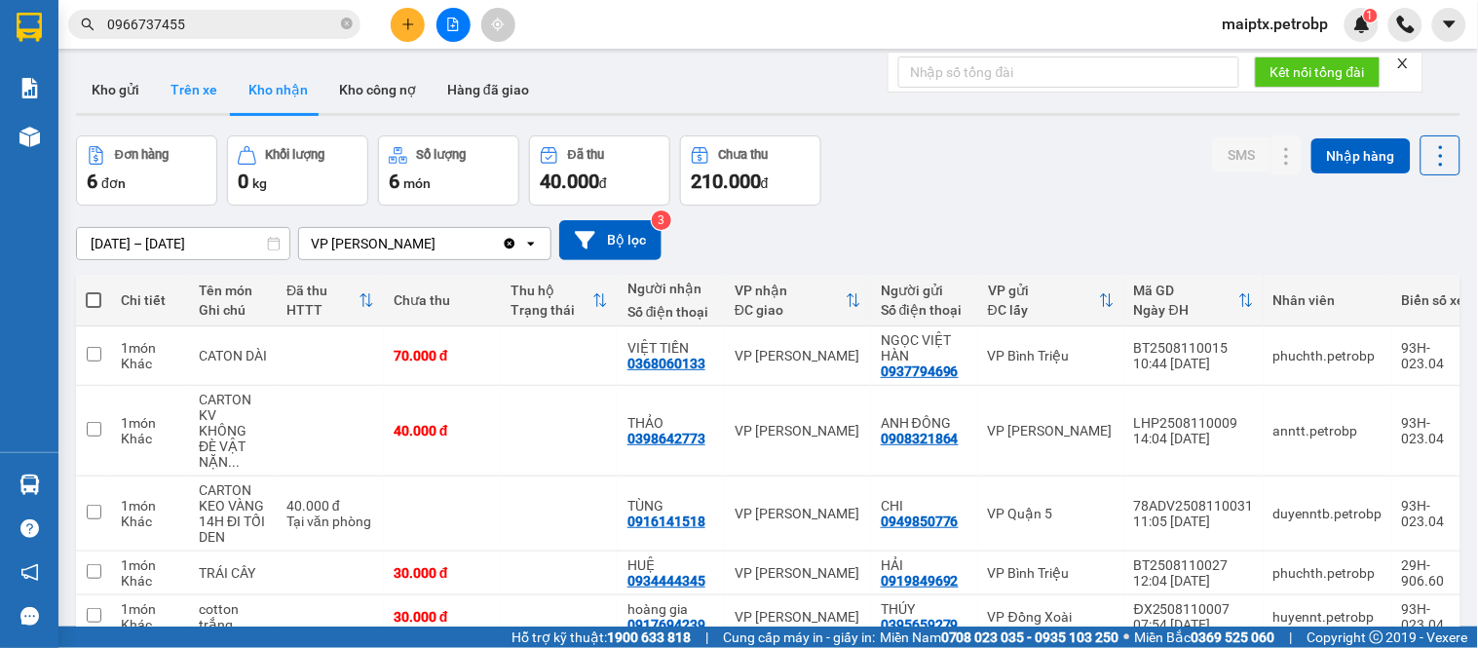
click at [179, 74] on button "Trên xe" at bounding box center [194, 89] width 78 height 47
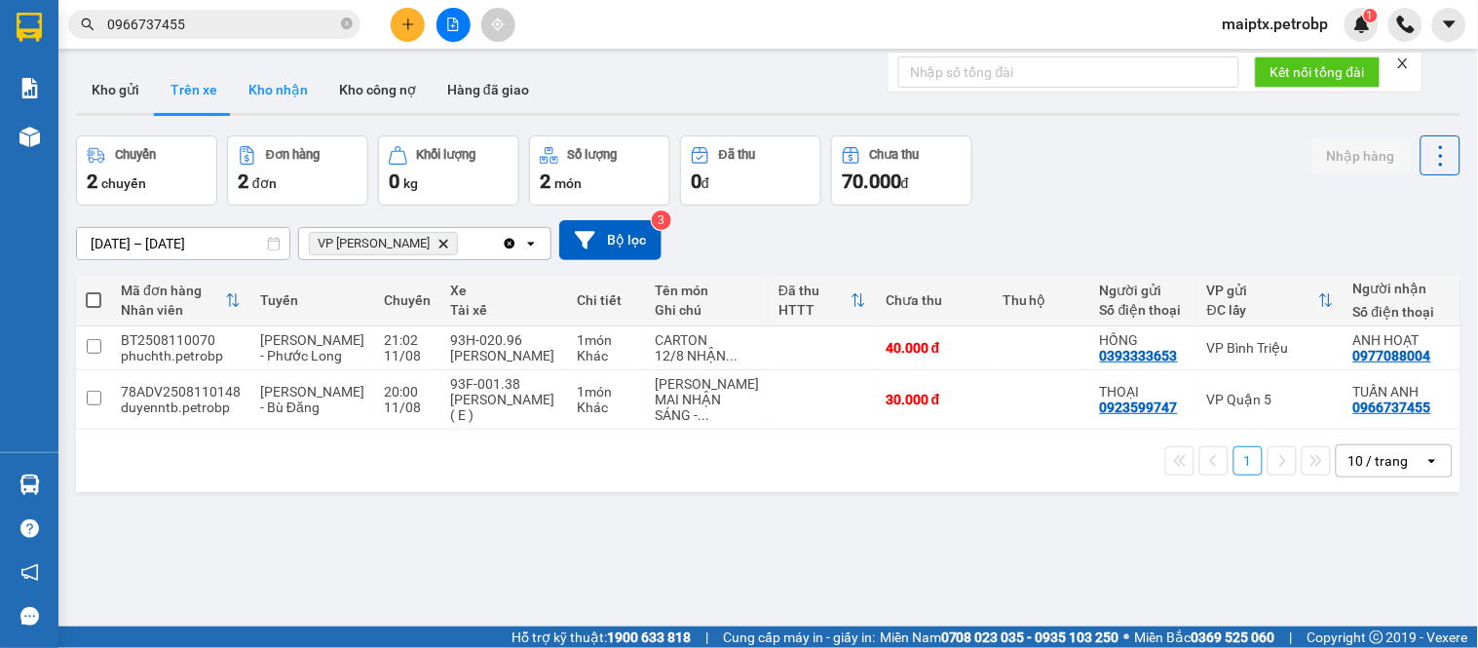
click at [248, 94] on button "Kho nhận" at bounding box center [278, 89] width 91 height 47
type input "[DATE] – [DATE]"
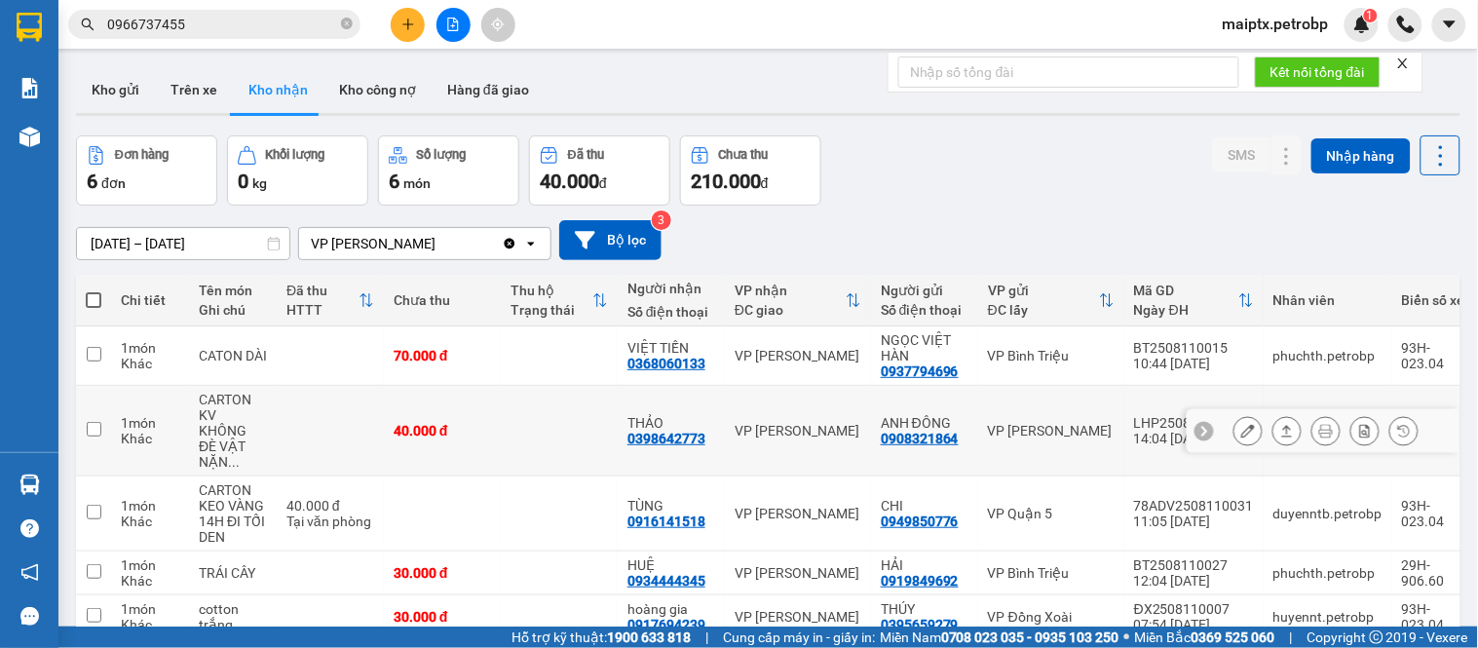
scroll to position [108, 0]
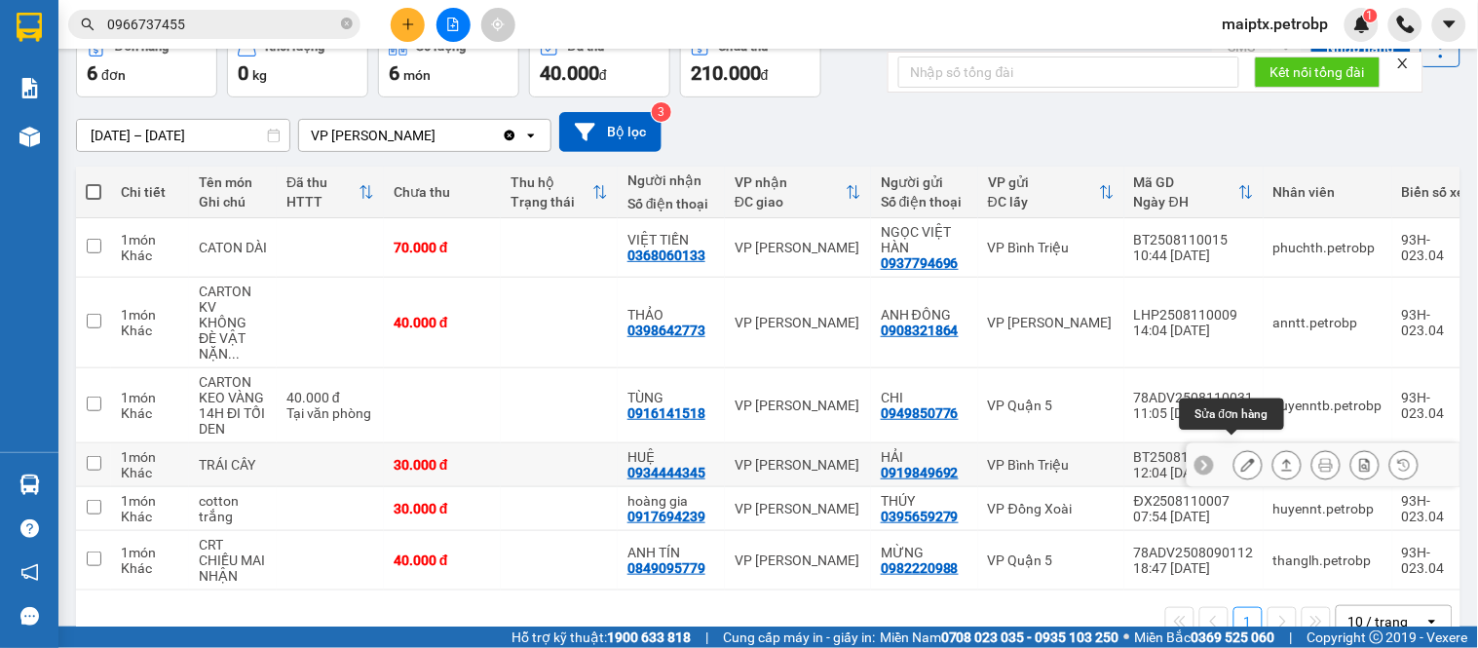
click at [1241, 458] on icon at bounding box center [1248, 465] width 14 height 14
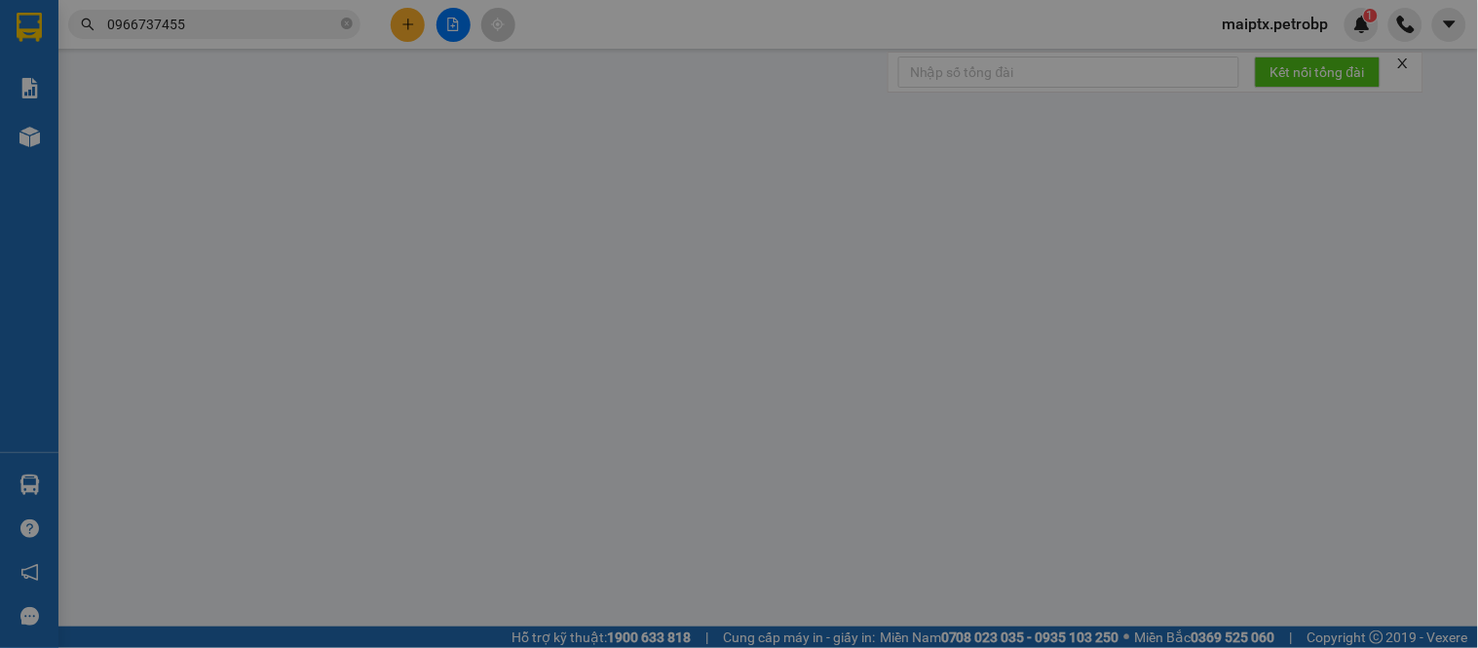
type input "0919849692"
type input "HẢI"
type input "0934444345"
type input "HUỆ"
type input "30.000"
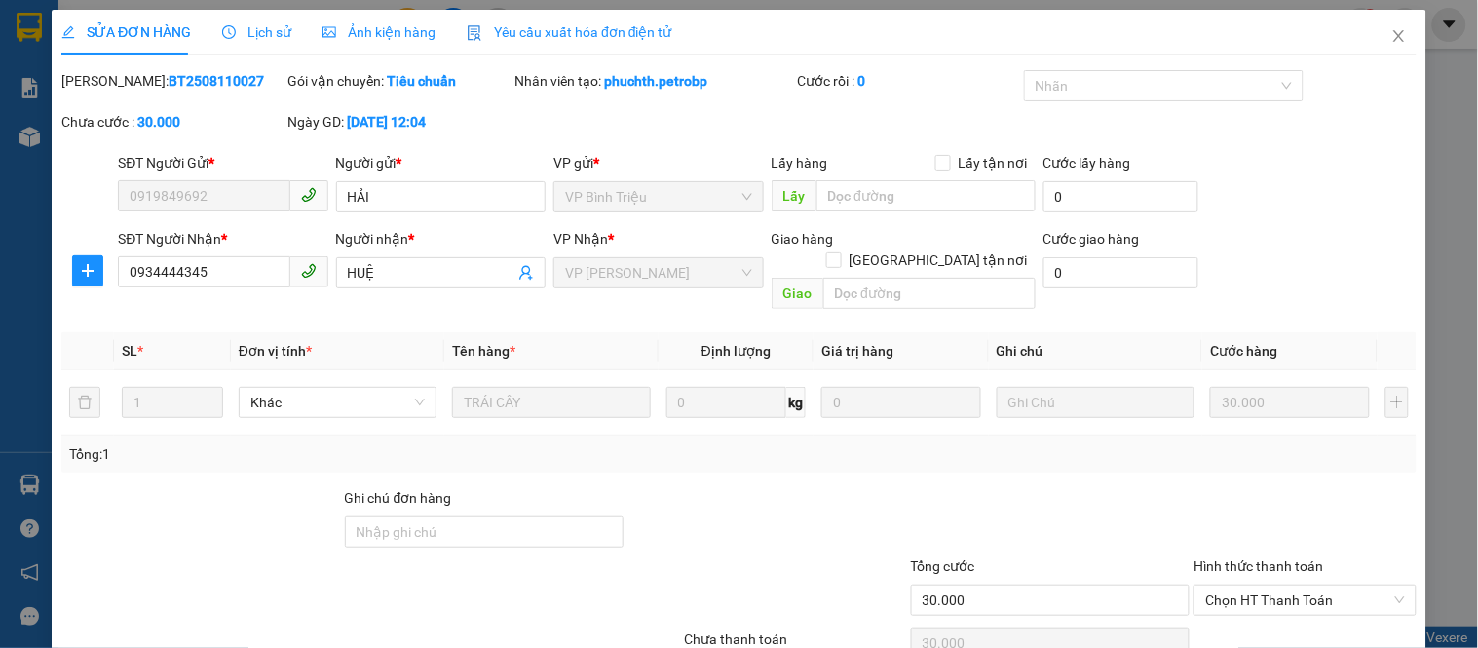
click at [169, 85] on b "BT2508110027" at bounding box center [216, 81] width 95 height 16
copy b "BT2508110027"
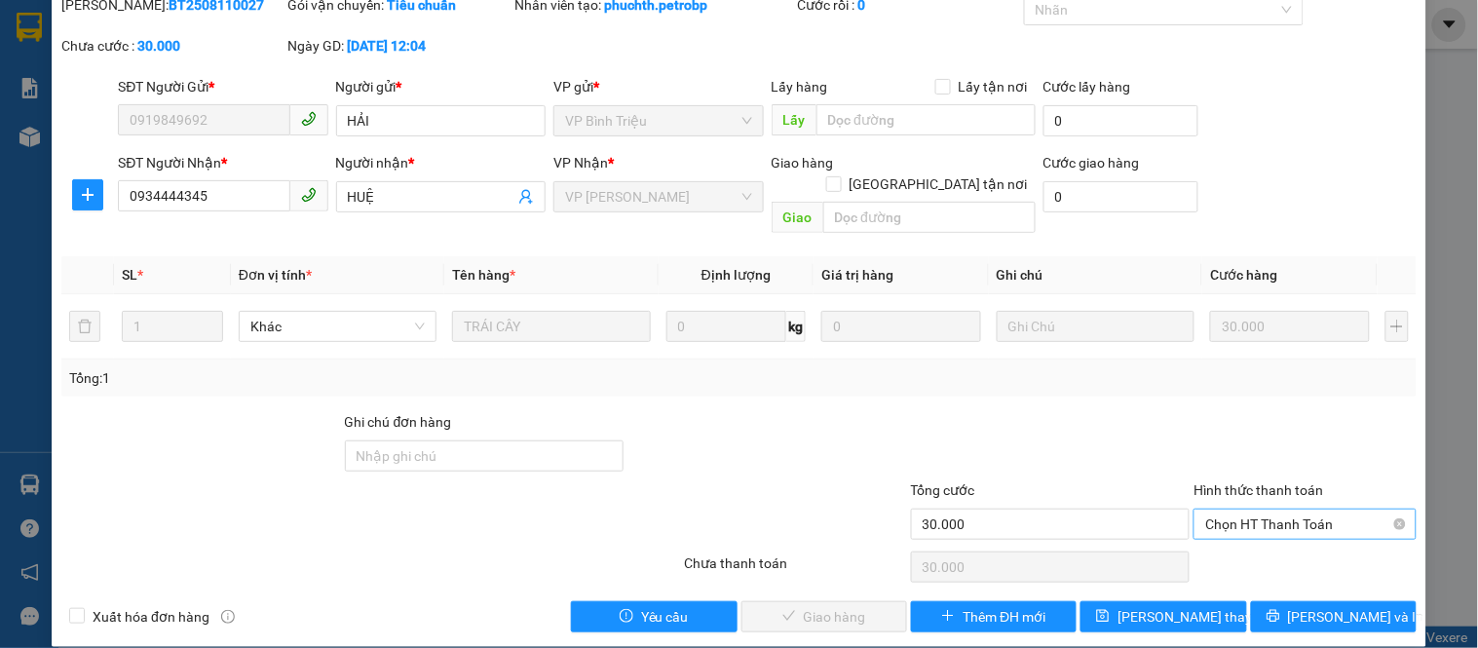
click at [1205, 510] on span "Chọn HT Thanh Toán" at bounding box center [1304, 524] width 199 height 29
click at [1239, 538] on div "Tại văn phòng" at bounding box center [1293, 541] width 197 height 21
type input "0"
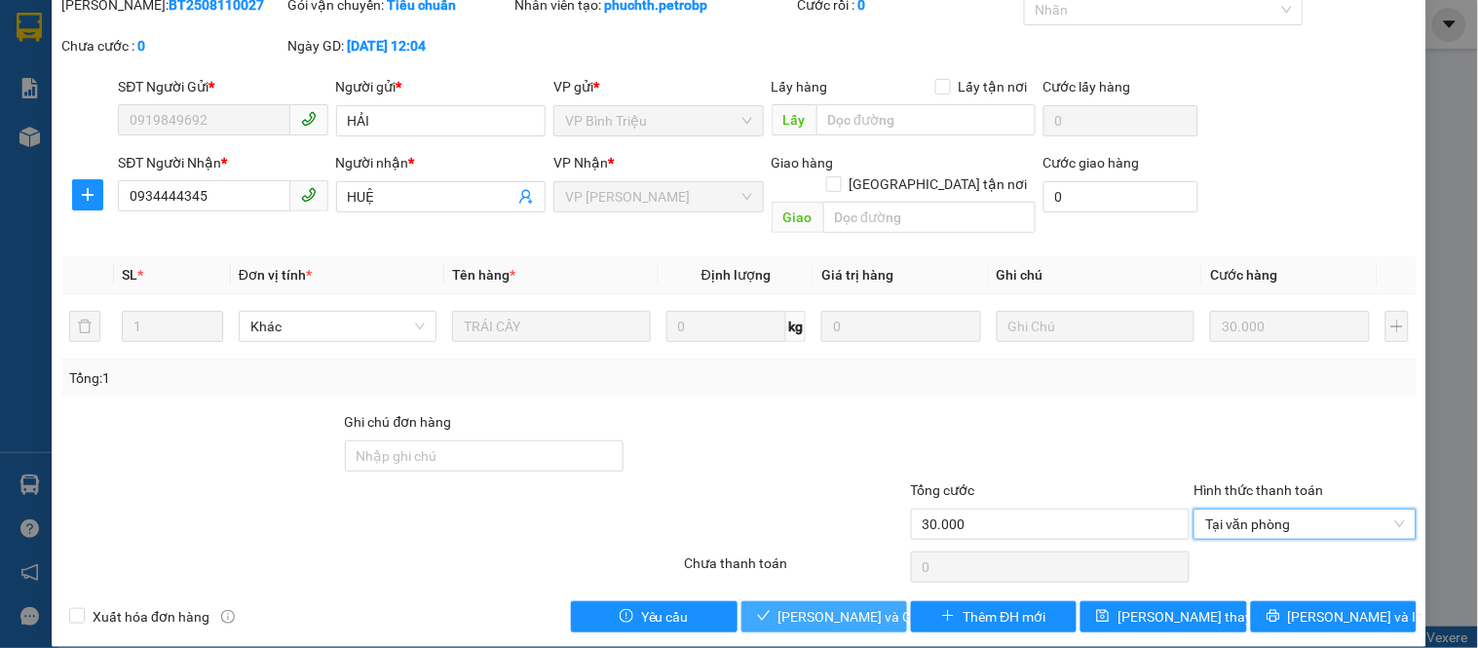
click at [819, 606] on span "[PERSON_NAME] và Giao hàng" at bounding box center [871, 616] width 187 height 21
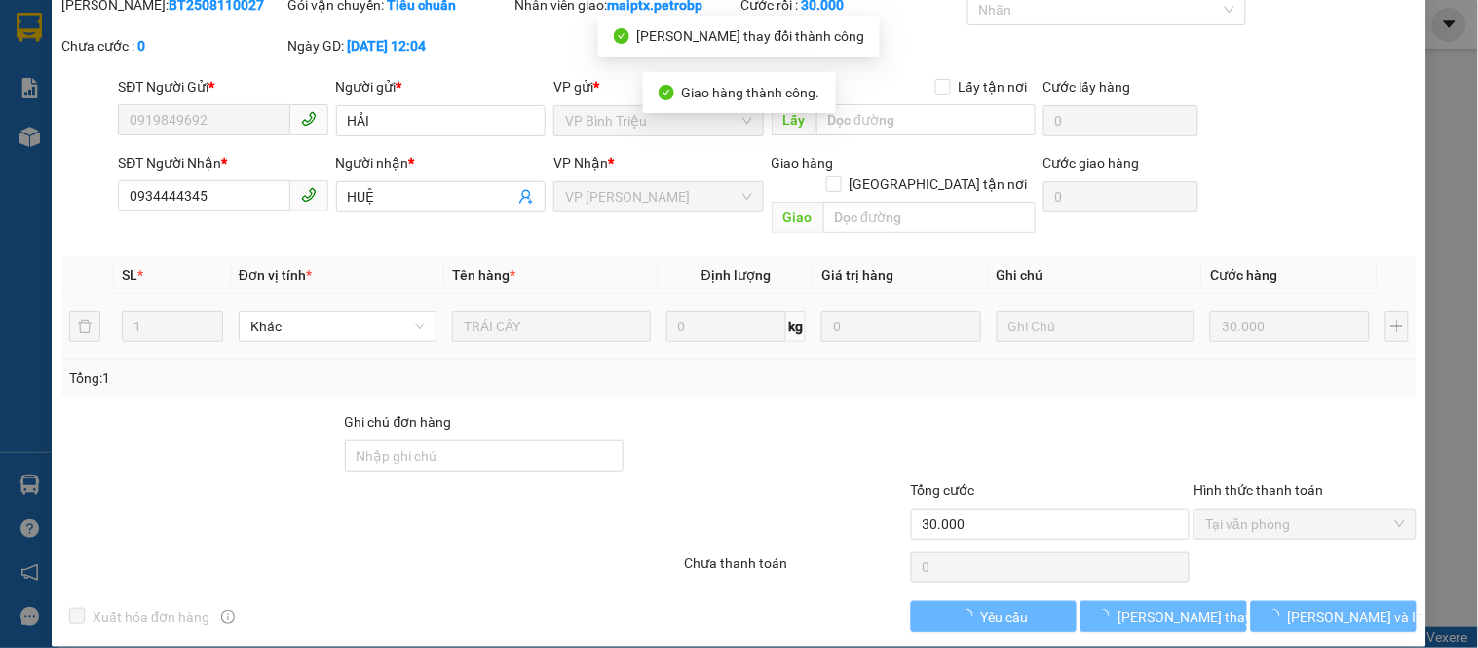
scroll to position [0, 0]
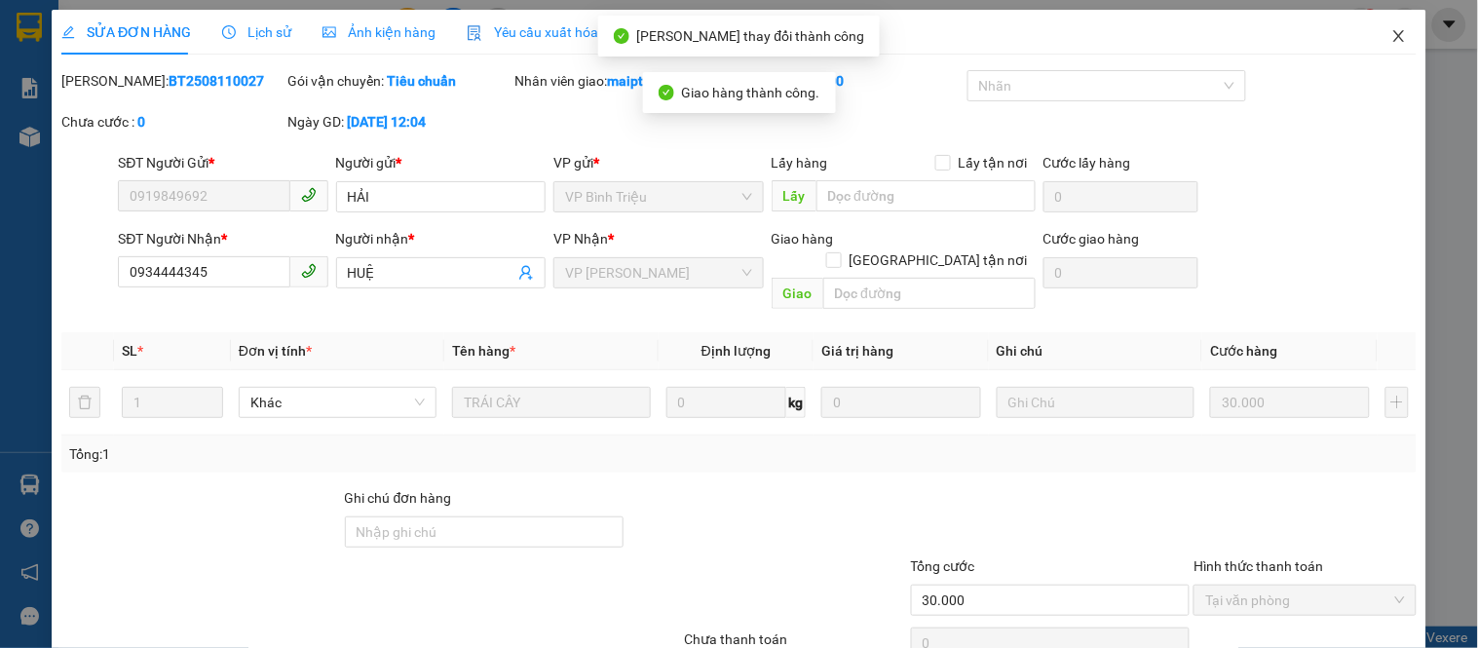
click at [1391, 36] on icon "close" at bounding box center [1399, 36] width 16 height 16
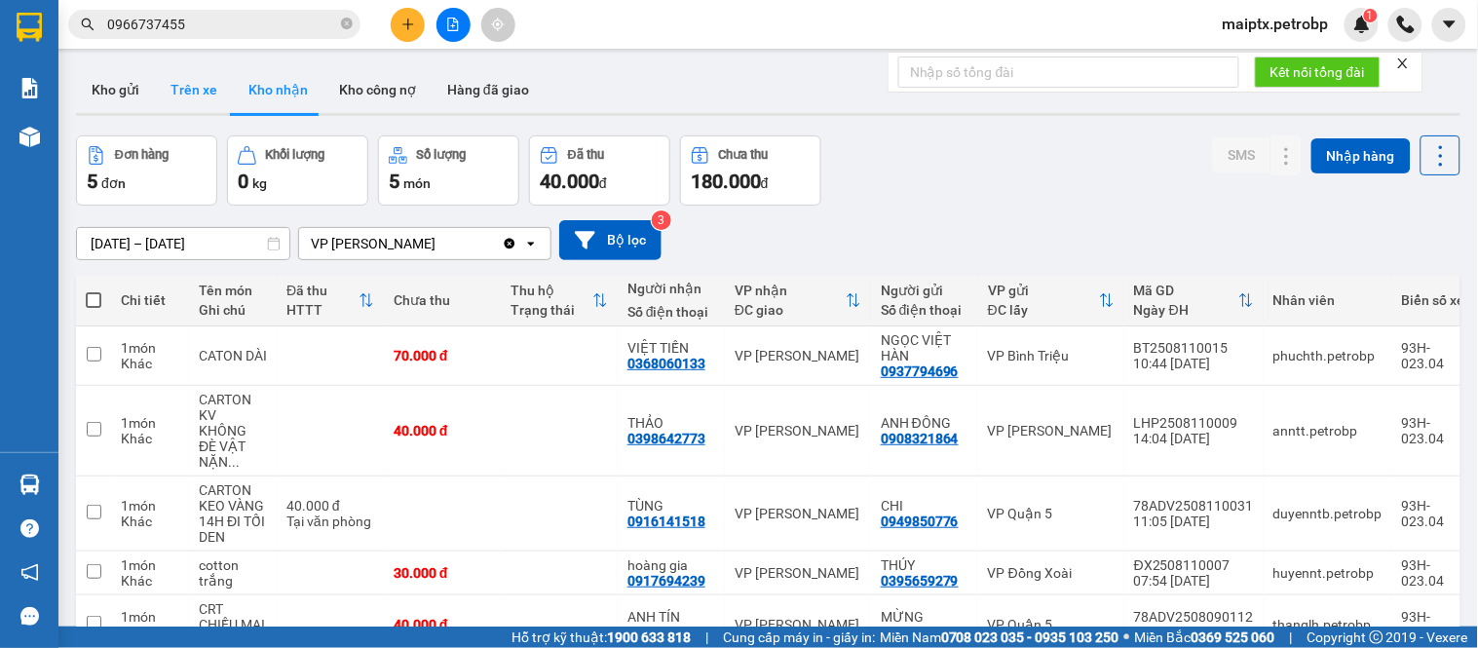
click at [179, 93] on button "Trên xe" at bounding box center [194, 89] width 78 height 47
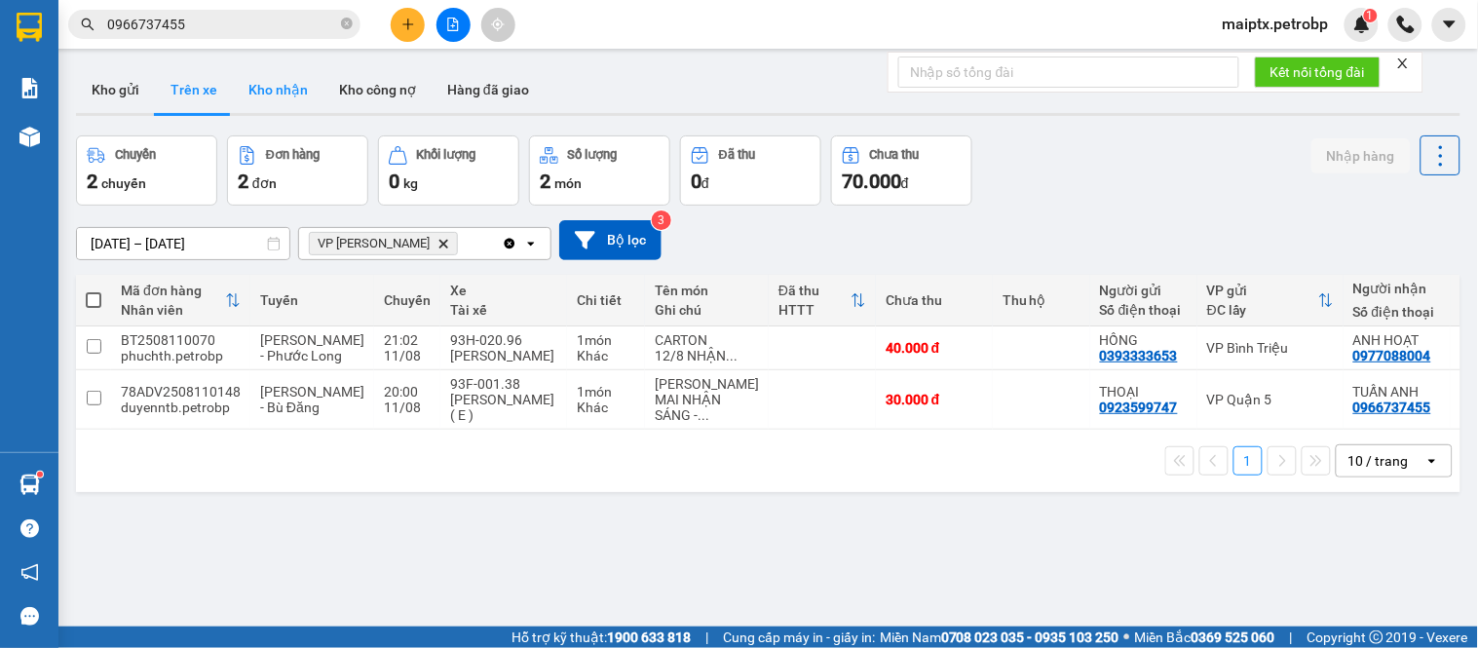
click at [239, 75] on button "Kho nhận" at bounding box center [278, 89] width 91 height 47
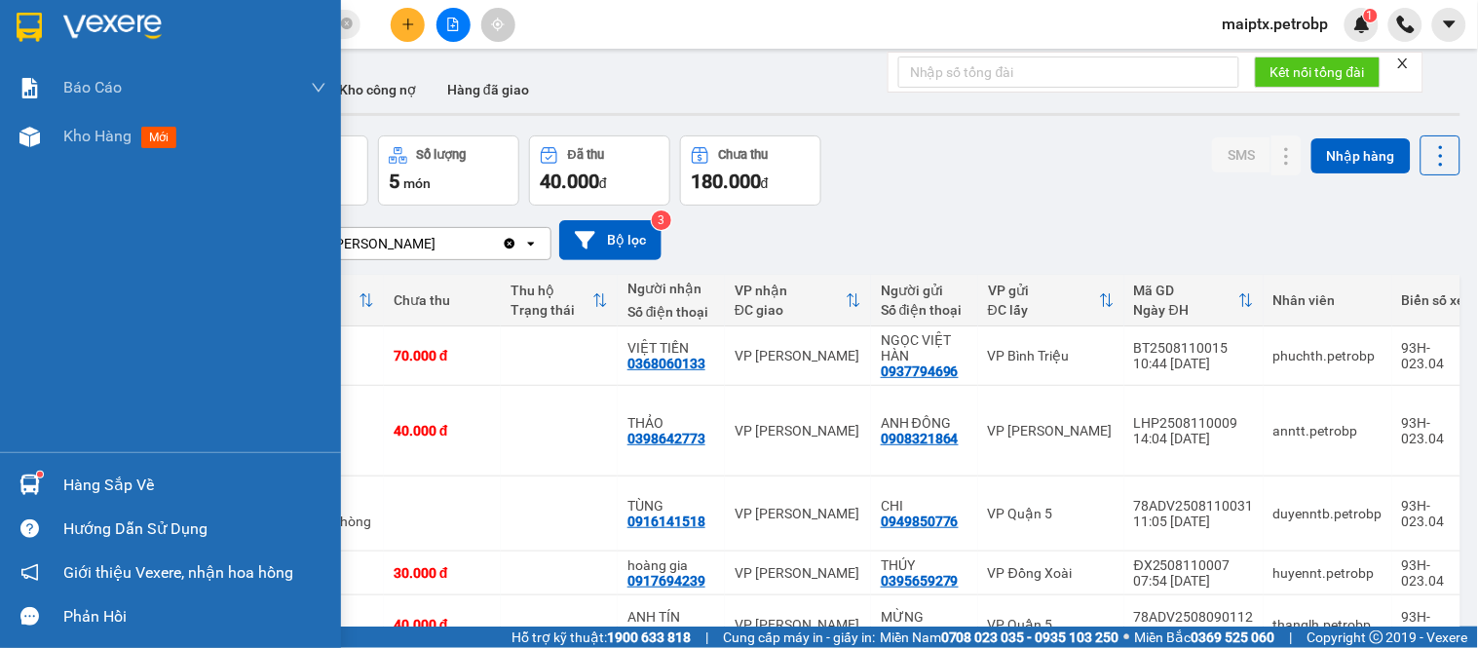
click at [40, 471] on div at bounding box center [30, 485] width 34 height 34
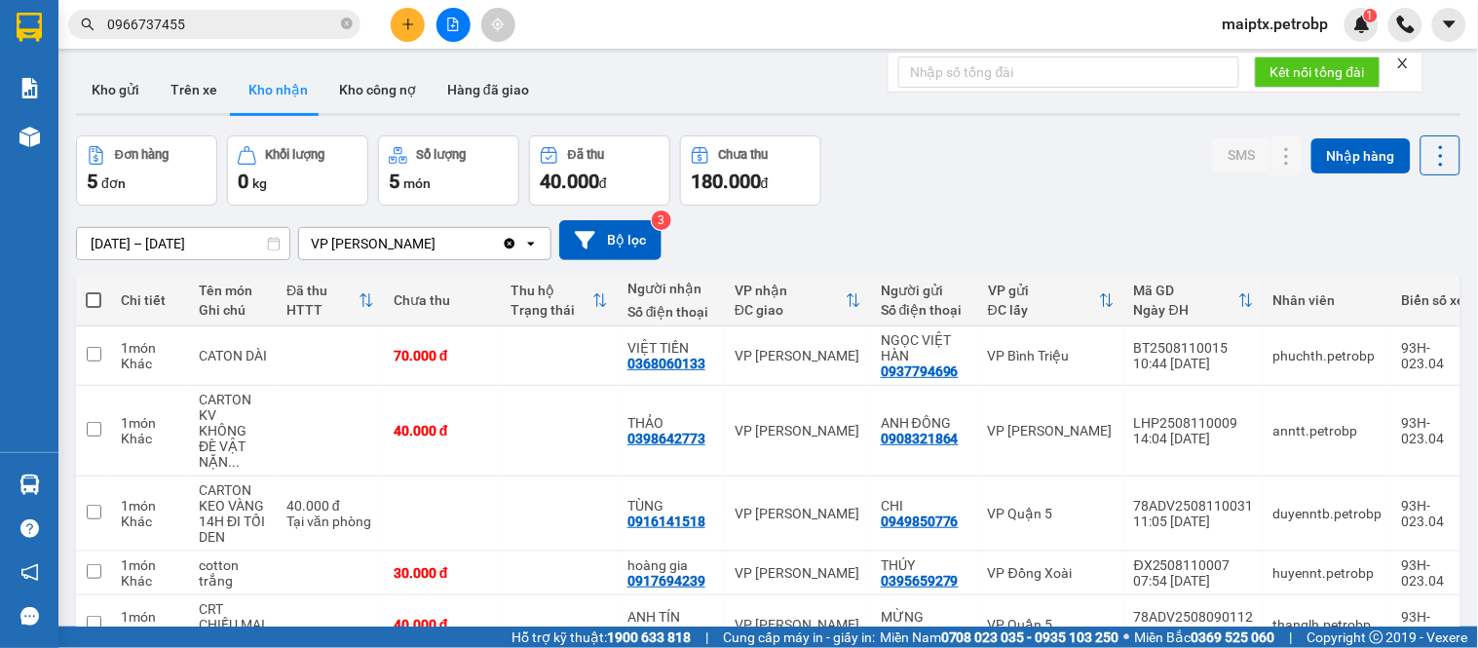
click at [911, 228] on section "Kết quả tìm kiếm ( 38 ) Bộ lọc Mã ĐH Trạng thái Món hàng Tổng cước Chưa cước Ng…" at bounding box center [739, 324] width 1478 height 648
click at [181, 74] on button "Trên xe" at bounding box center [194, 89] width 78 height 47
type input "[DATE] – [DATE]"
